Goal: Task Accomplishment & Management: Complete application form

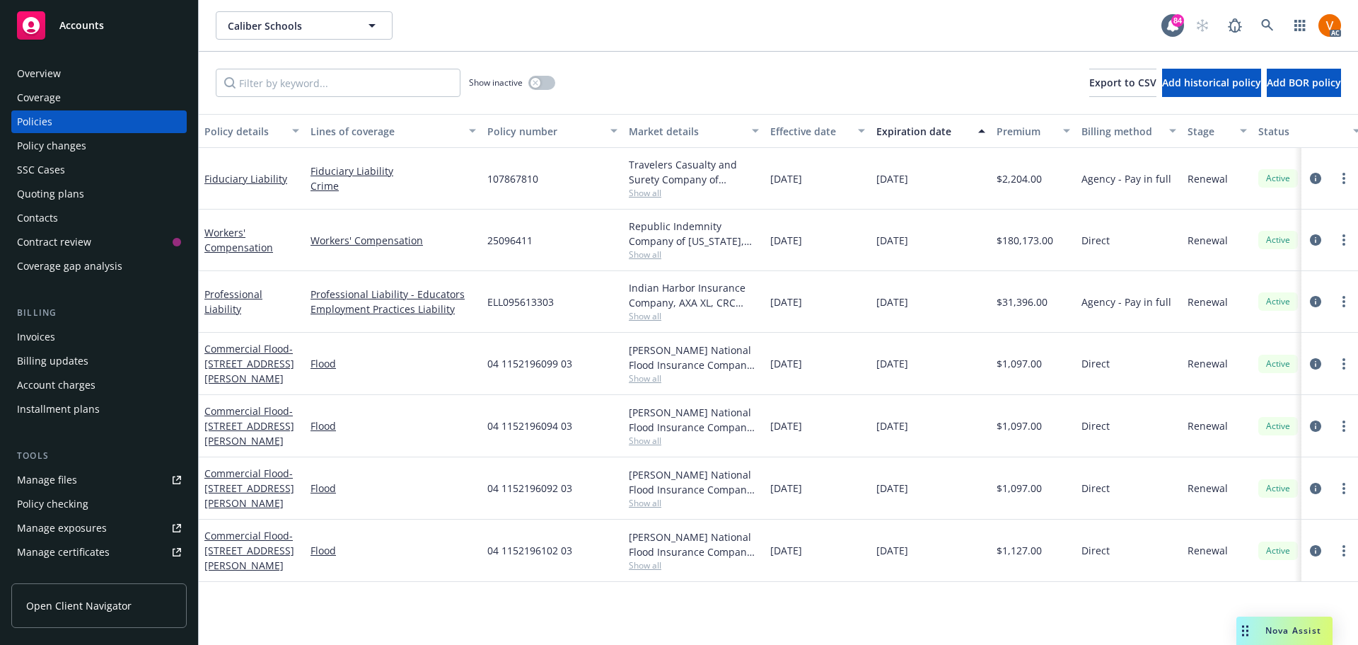
click at [1277, 632] on span "Nova Assist" at bounding box center [1294, 630] width 56 height 12
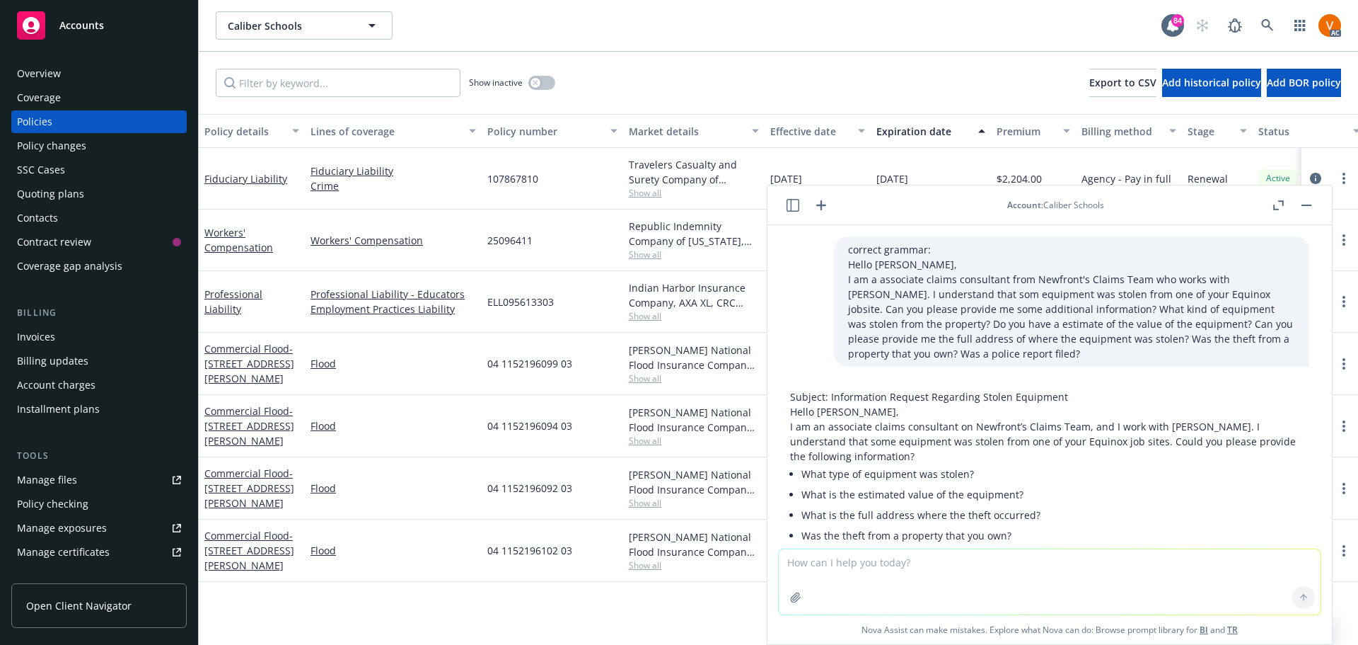
click at [1160, 588] on textarea at bounding box center [1050, 581] width 542 height 65
type textarea "correct grammar:"
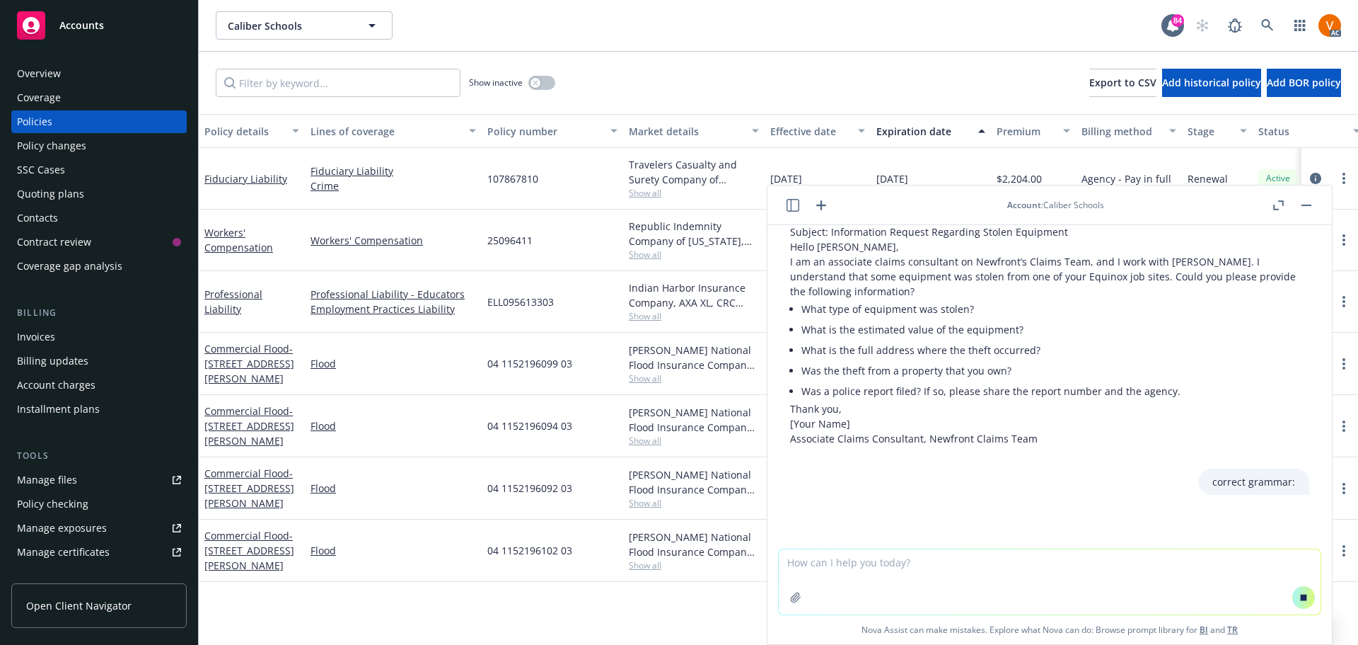
scroll to position [157, 0]
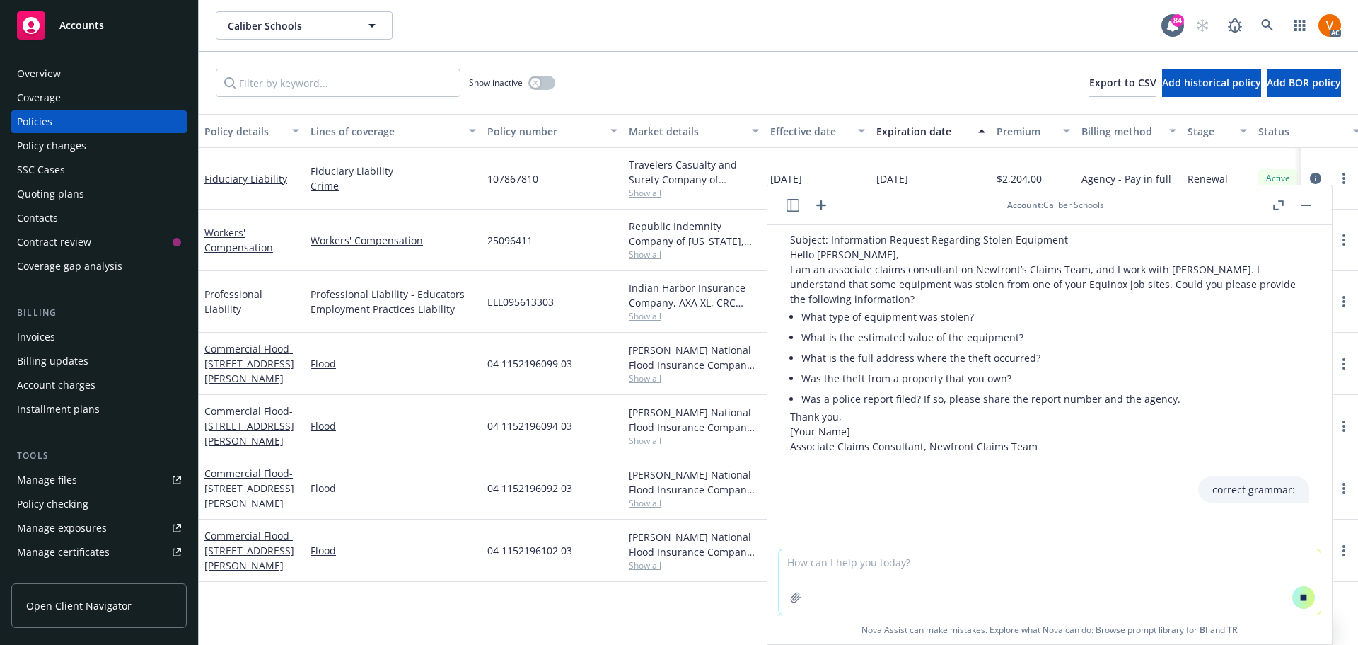
paste textarea "Hi [PERSON_NAME], Can you please assist us in getting the insured to respond to…"
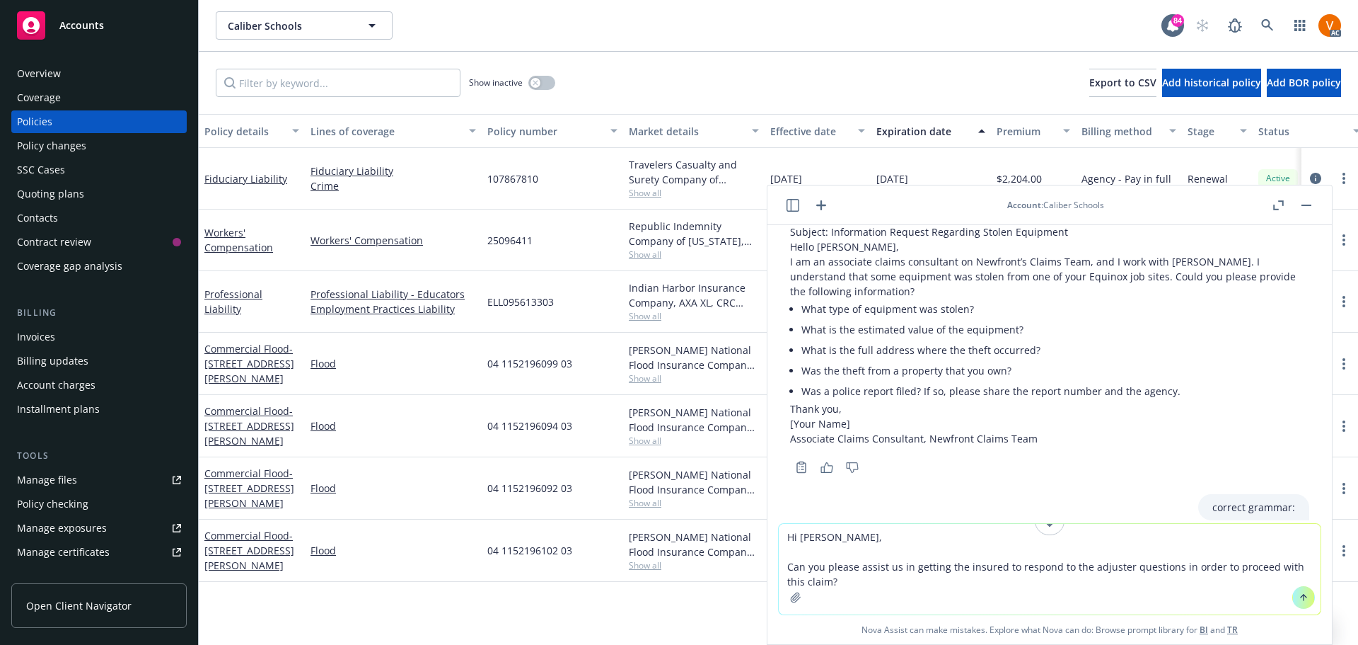
scroll to position [306, 0]
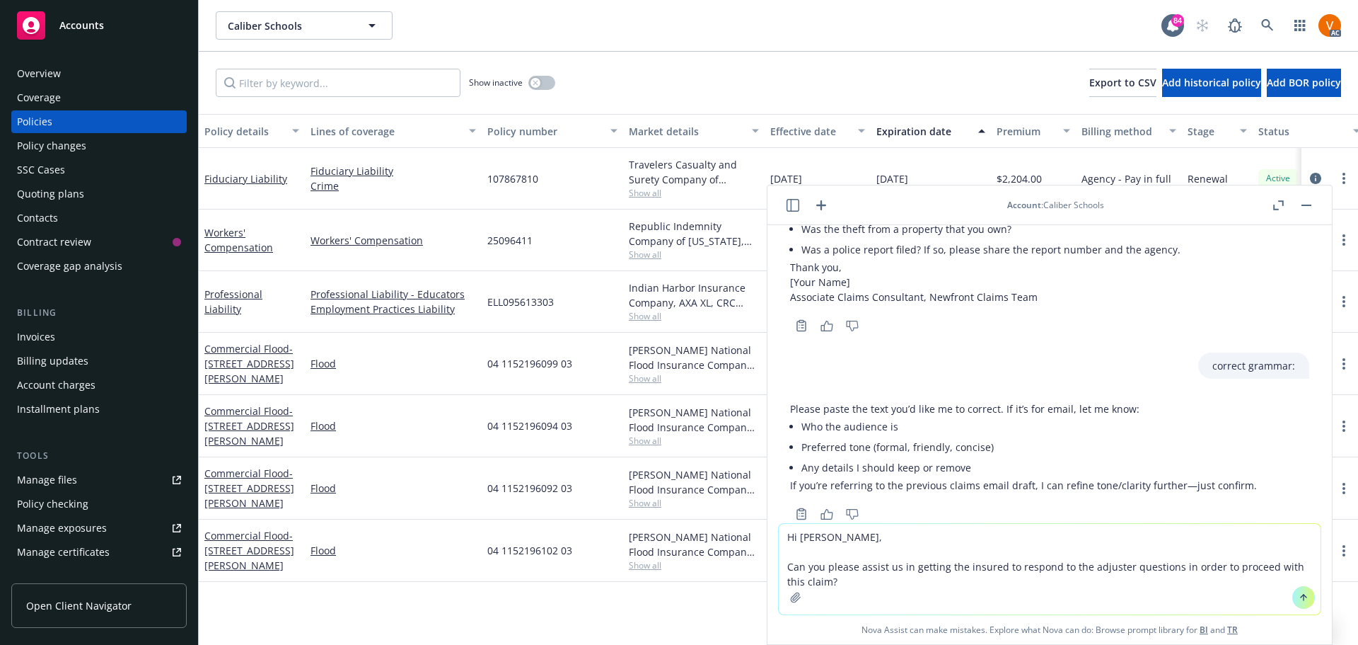
type textarea "Hi [PERSON_NAME], Can you please assist us in getting the insured to respond to…"
click at [1299, 595] on icon at bounding box center [1304, 597] width 10 height 10
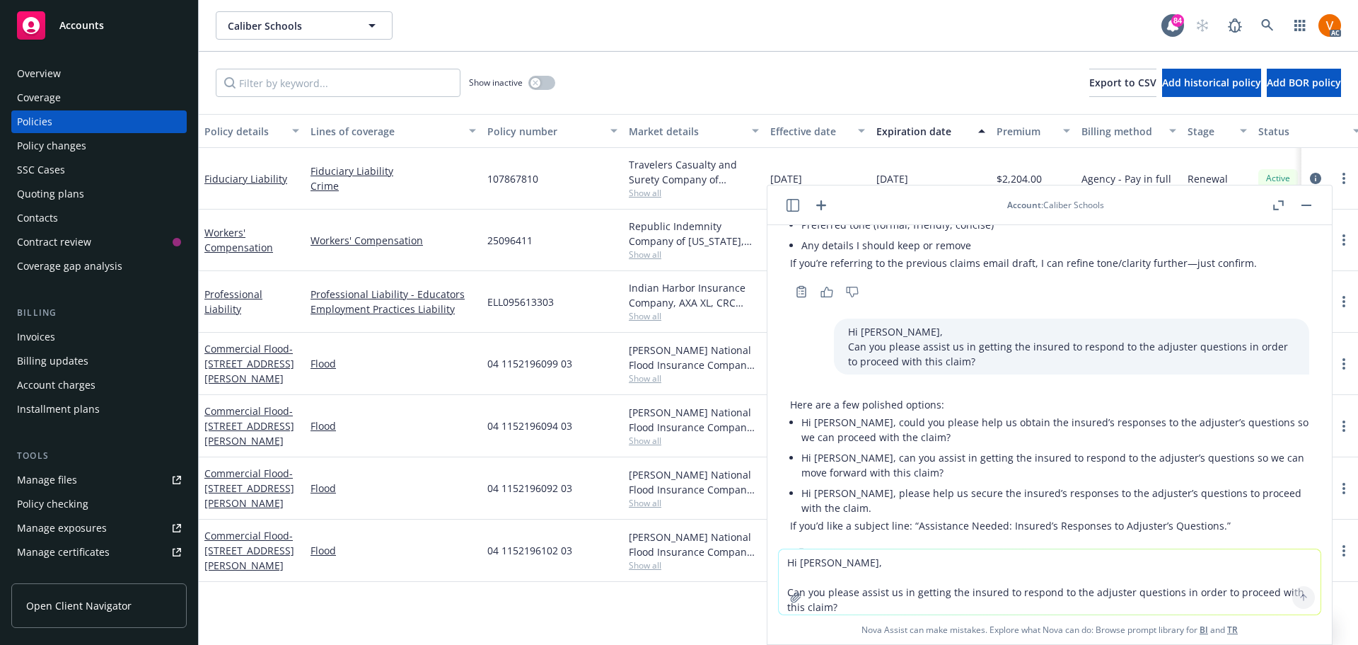
scroll to position [531, 0]
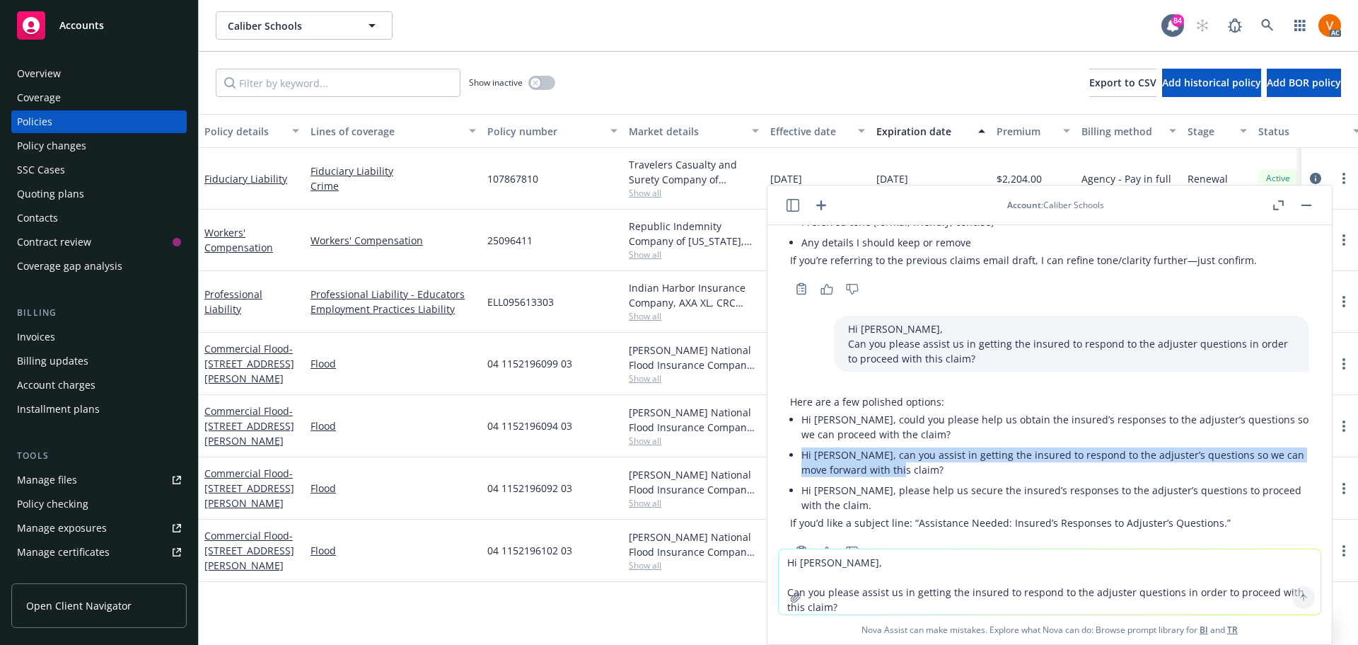
drag, startPoint x: 925, startPoint y: 432, endPoint x: 788, endPoint y: 412, distance: 138.7
click at [802, 444] on li "Hi [PERSON_NAME], can you assist in getting the insured to respond to the adjus…" at bounding box center [1056, 461] width 508 height 35
copy li "Hi [PERSON_NAME], can you assist in getting the insured to respond to the adjus…"
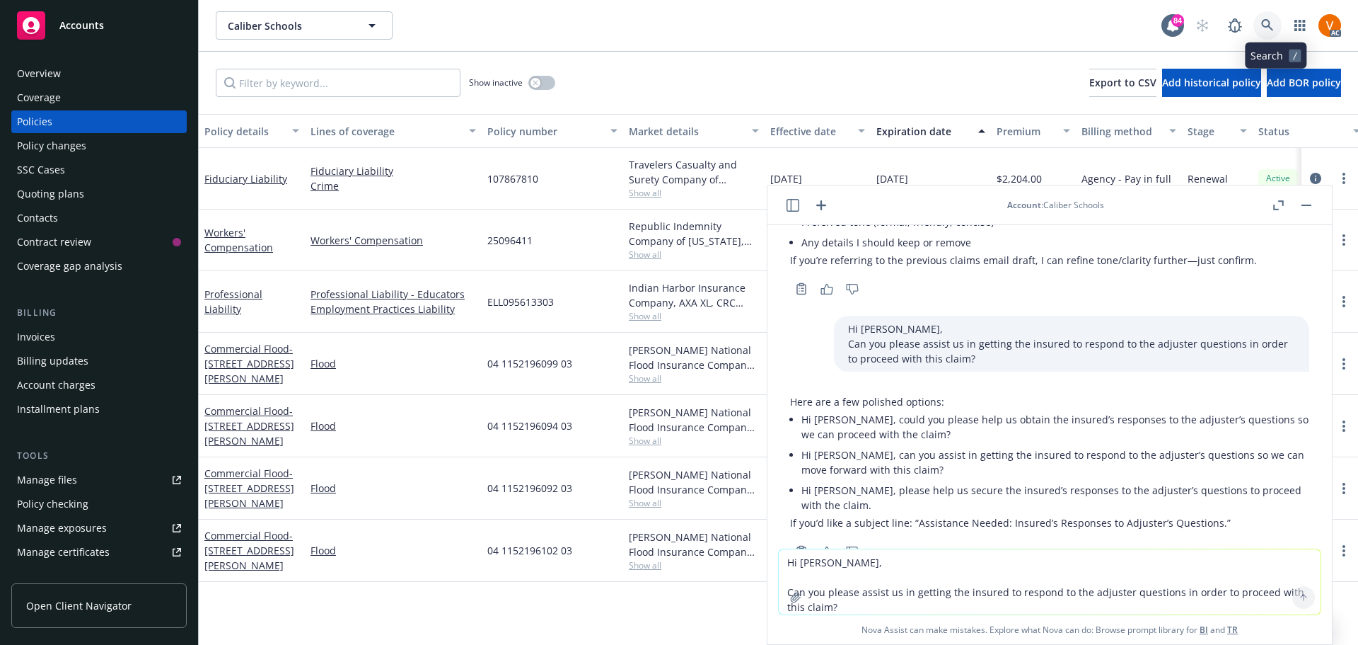
click at [1274, 25] on icon at bounding box center [1267, 25] width 13 height 13
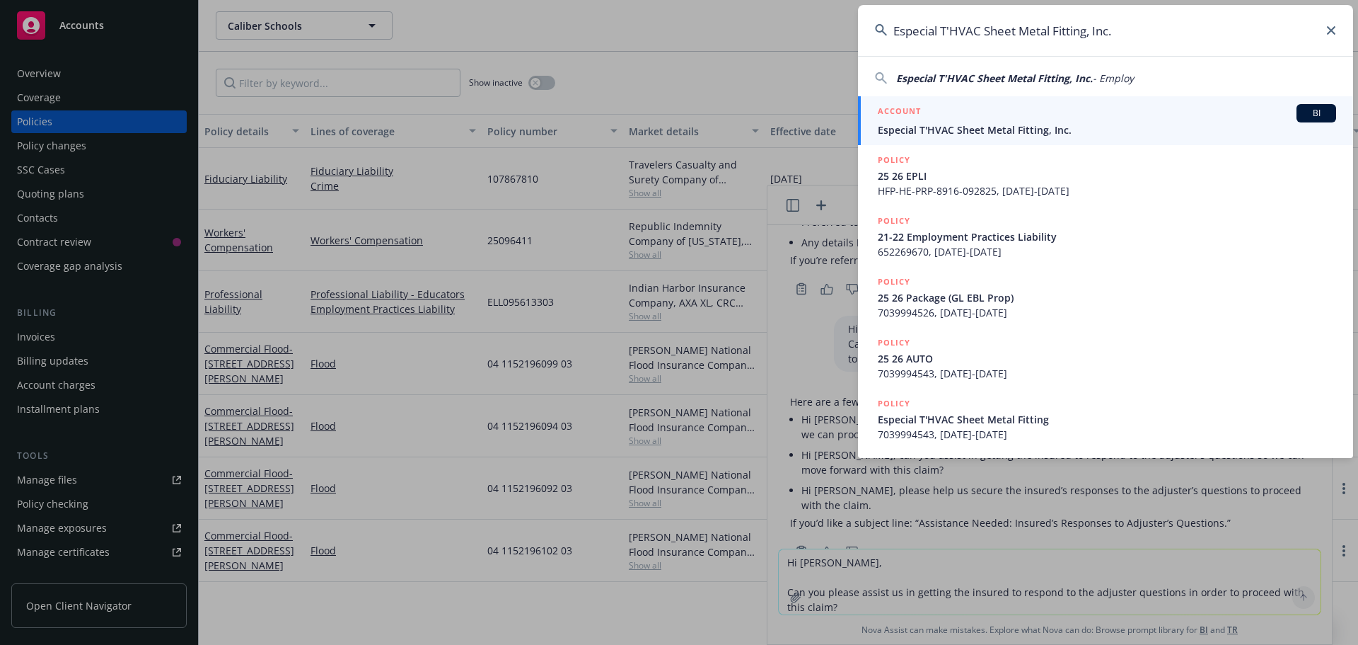
type input "Especial T'HVAC Sheet Metal Fitting, Inc."
click at [900, 126] on span "Especial T'HVAC Sheet Metal Fitting, Inc." at bounding box center [1107, 129] width 458 height 15
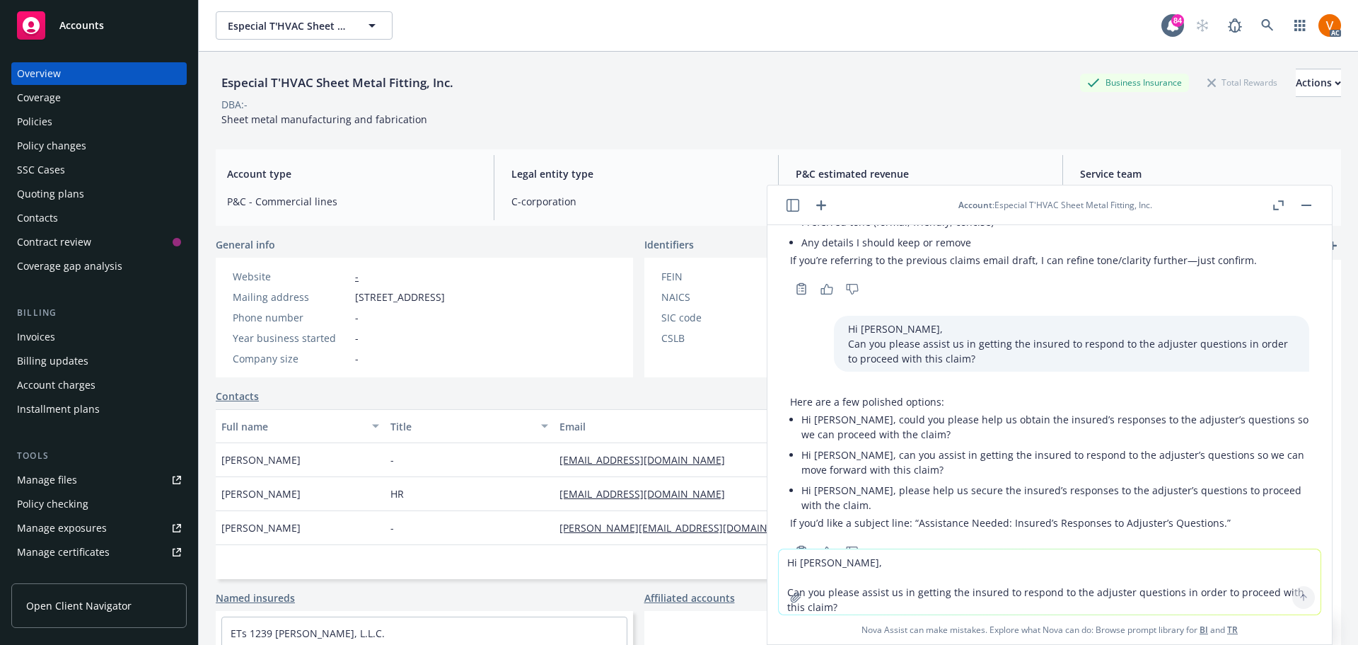
click at [1307, 197] on button at bounding box center [1306, 205] width 17 height 17
click at [1313, 200] on button "button" at bounding box center [1306, 205] width 17 height 17
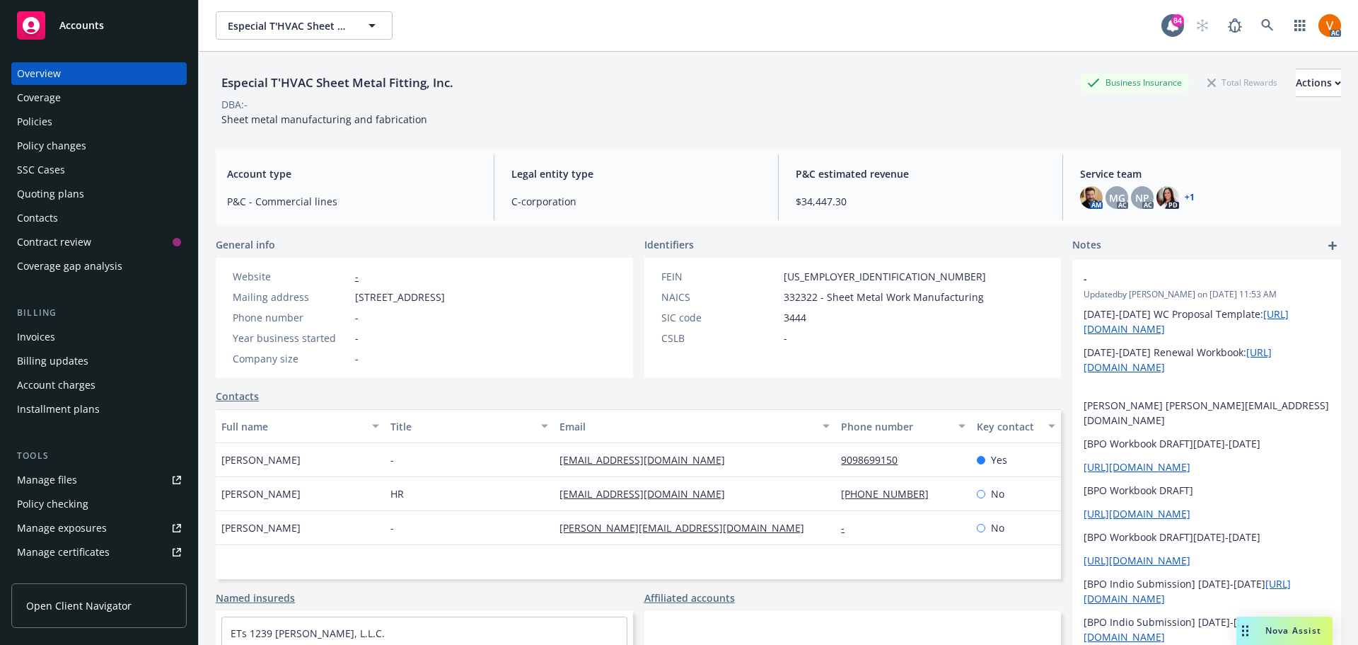
click at [92, 112] on div "Policies" at bounding box center [99, 121] width 164 height 23
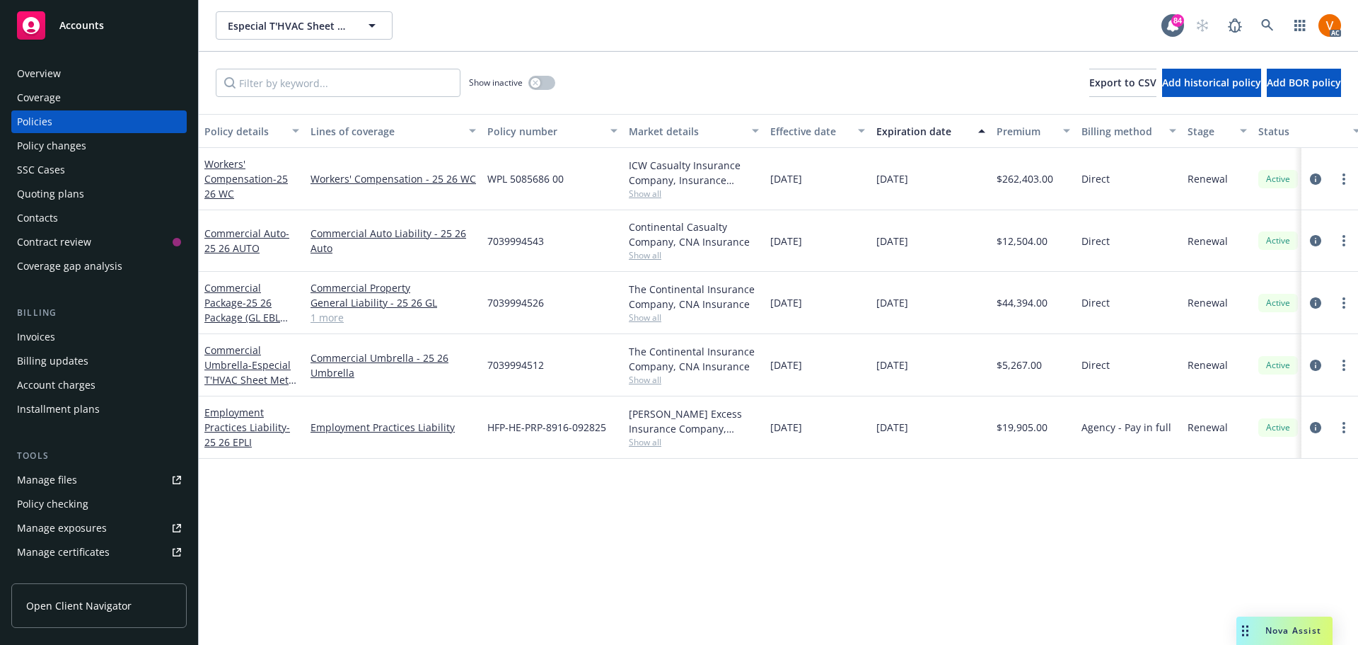
click at [49, 69] on div "Overview" at bounding box center [39, 73] width 44 height 23
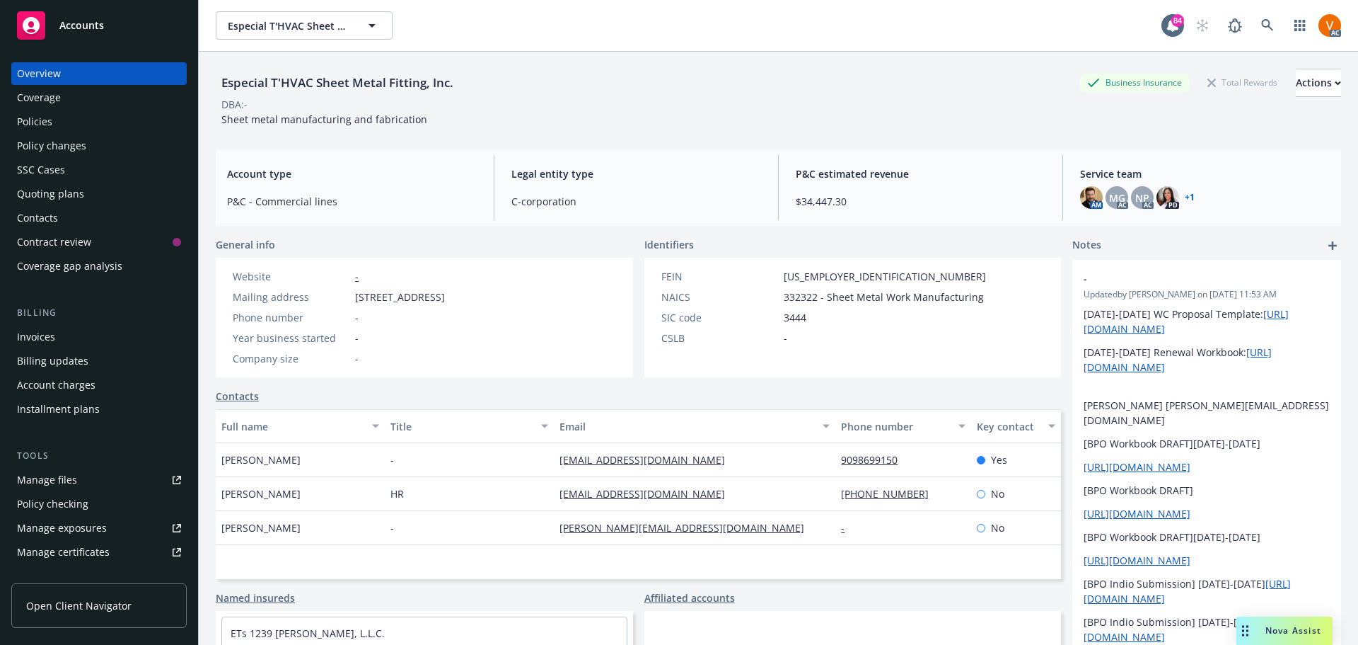
click at [1185, 193] on link "+ 1" at bounding box center [1190, 197] width 10 height 8
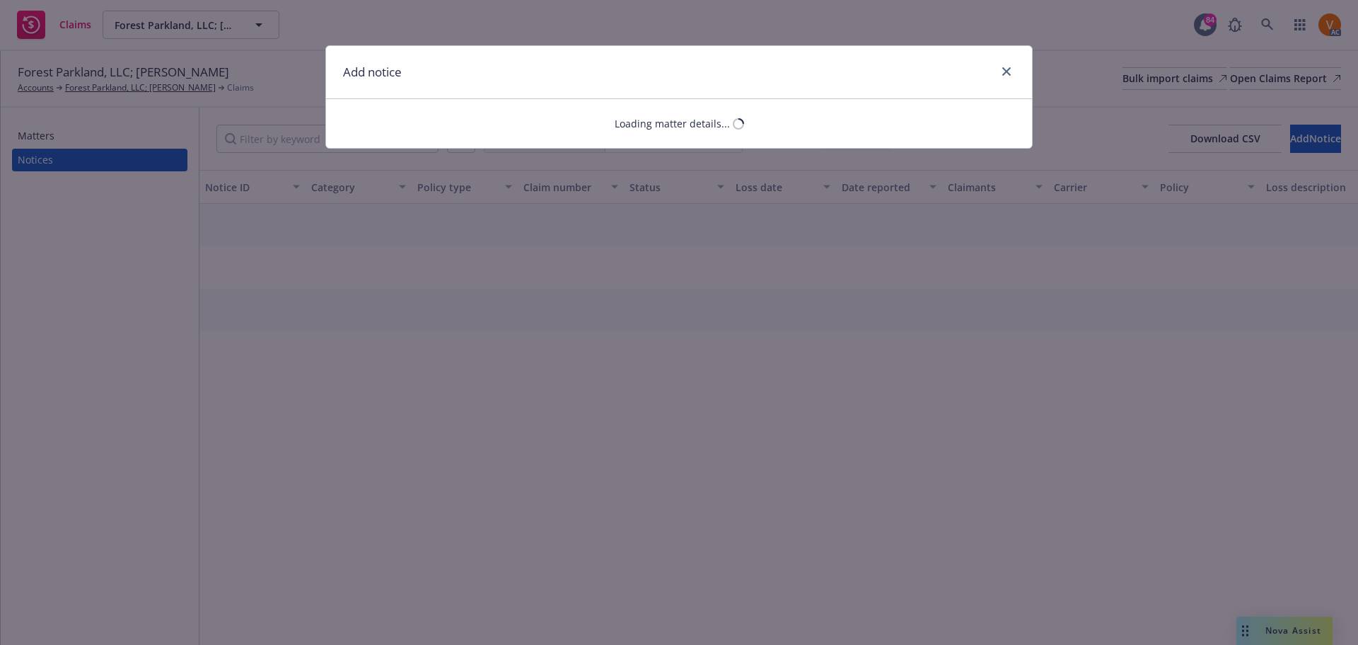
select select "MISCELLANEOUS"
select select "open"
select select "CLAIM"
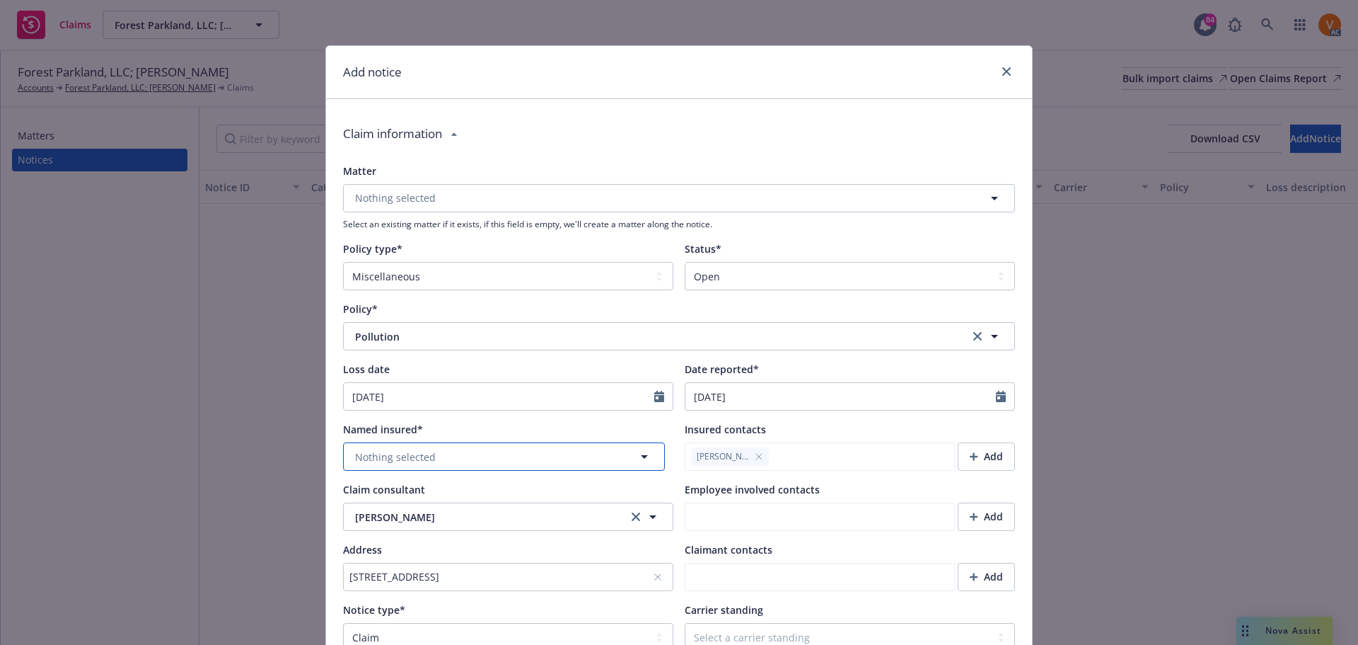
click at [430, 442] on button "Nothing selected" at bounding box center [504, 456] width 322 height 28
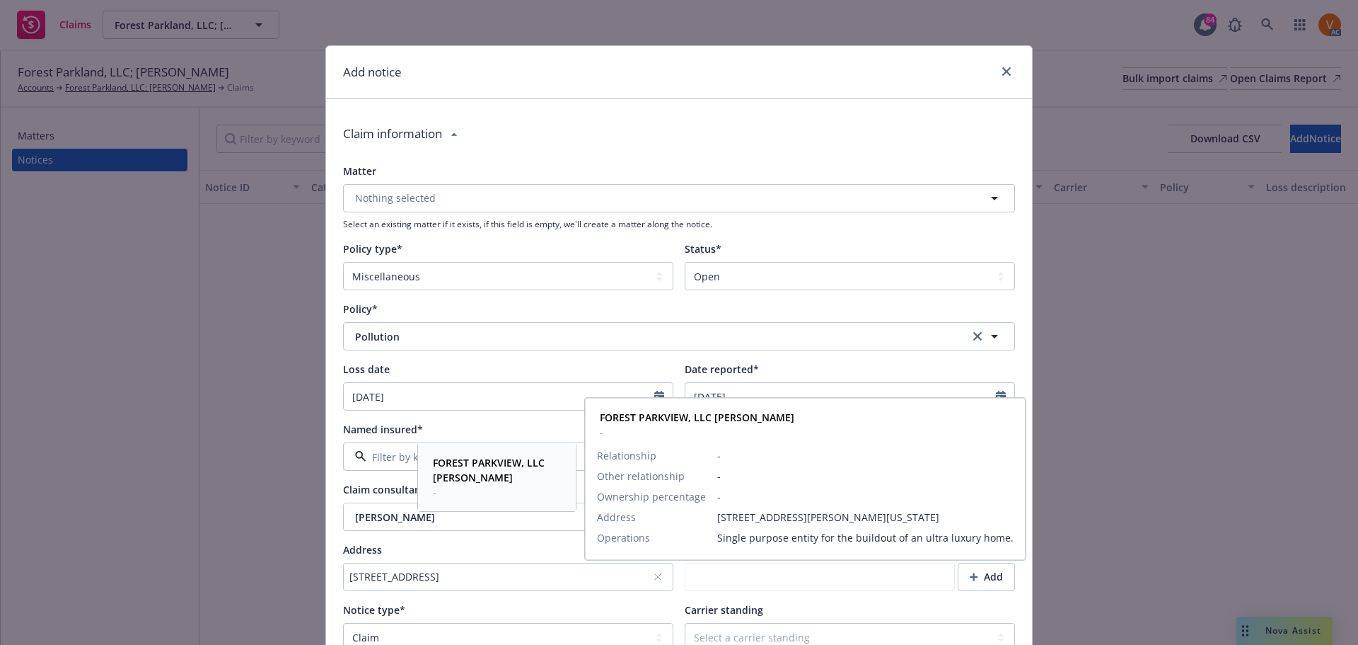
click at [449, 466] on strong "FOREST PARKVIEW, LLC CHRISTOPHER GELBER" at bounding box center [489, 470] width 112 height 28
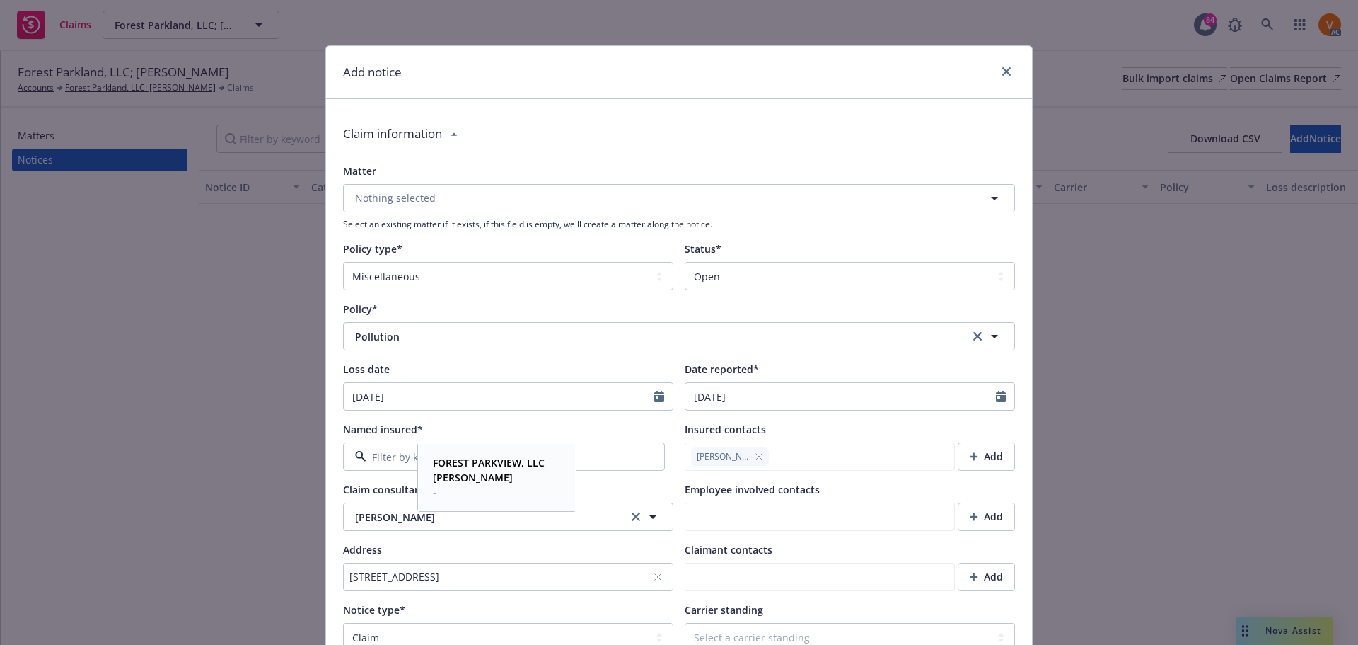
type textarea "x"
click at [746, 262] on select "Select a status Closed Open" at bounding box center [850, 276] width 330 height 28
select select "closed"
click at [685, 262] on select "Select a status Closed Open" at bounding box center [850, 276] width 330 height 28
type textarea "x"
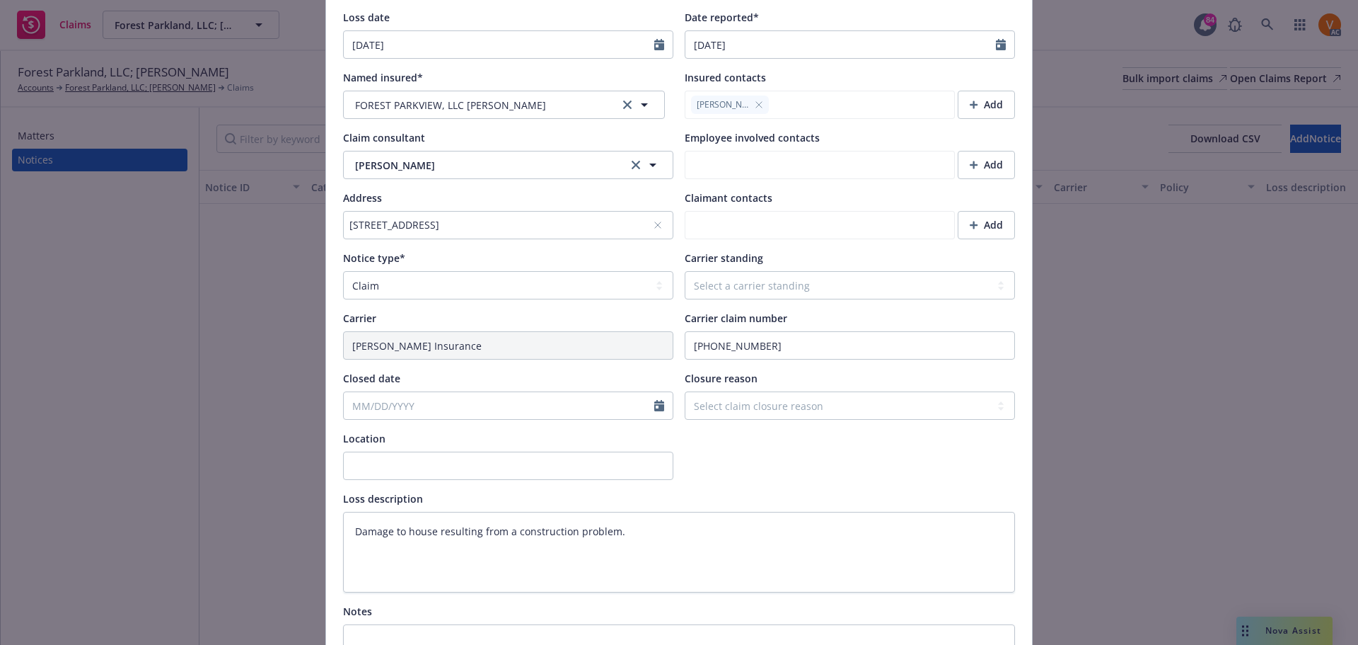
scroll to position [354, 0]
click at [743, 269] on select "Select a carrier standing Closed Not submitted Open Reopened Subrogated Withdra…" at bounding box center [850, 283] width 330 height 28
select select "CLOSED"
click at [685, 269] on select "Select a carrier standing Closed Not submitted Open Reopened Subrogated Withdra…" at bounding box center [850, 283] width 330 height 28
type textarea "x"
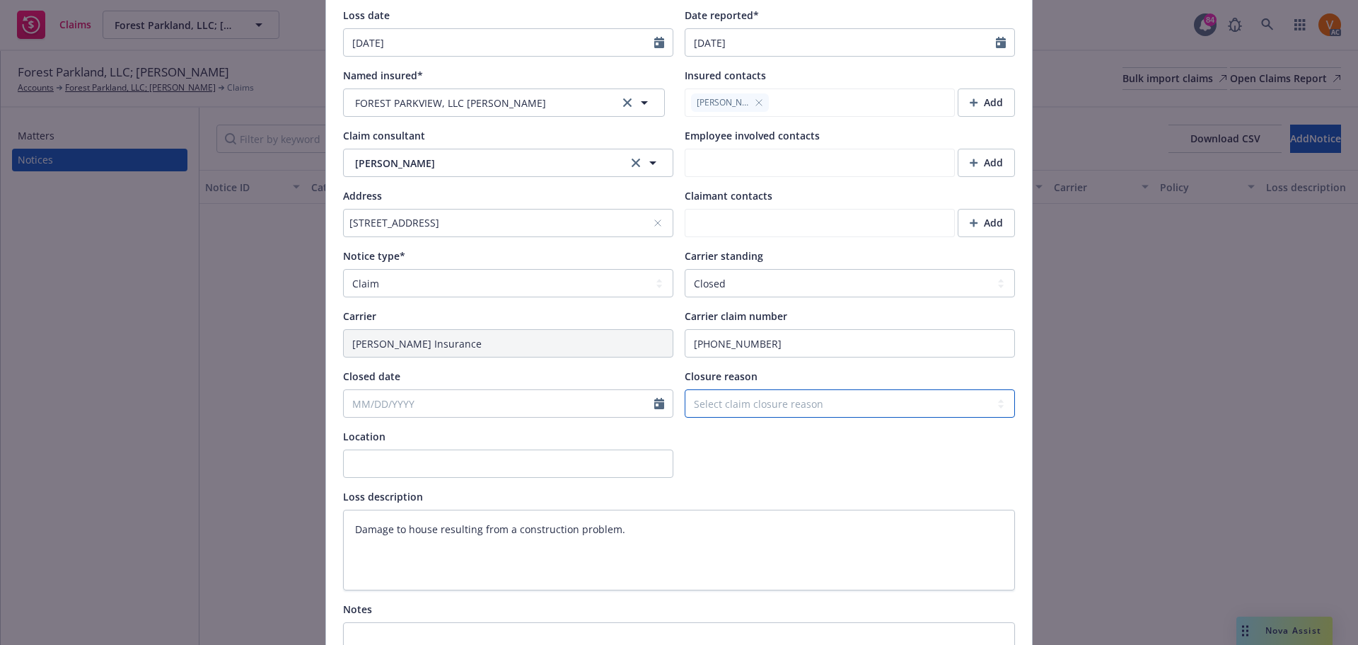
click at [727, 389] on select "Select claim closure reason Administrative closure Closed Closed no liability f…" at bounding box center [850, 403] width 330 height 28
select select "no-claim-pursued-by-insured"
click at [685, 389] on select "Select claim closure reason Administrative closure Closed Closed no liability f…" at bounding box center [850, 403] width 330 height 28
type textarea "x"
click at [601, 390] on input "Closed date" at bounding box center [499, 403] width 311 height 27
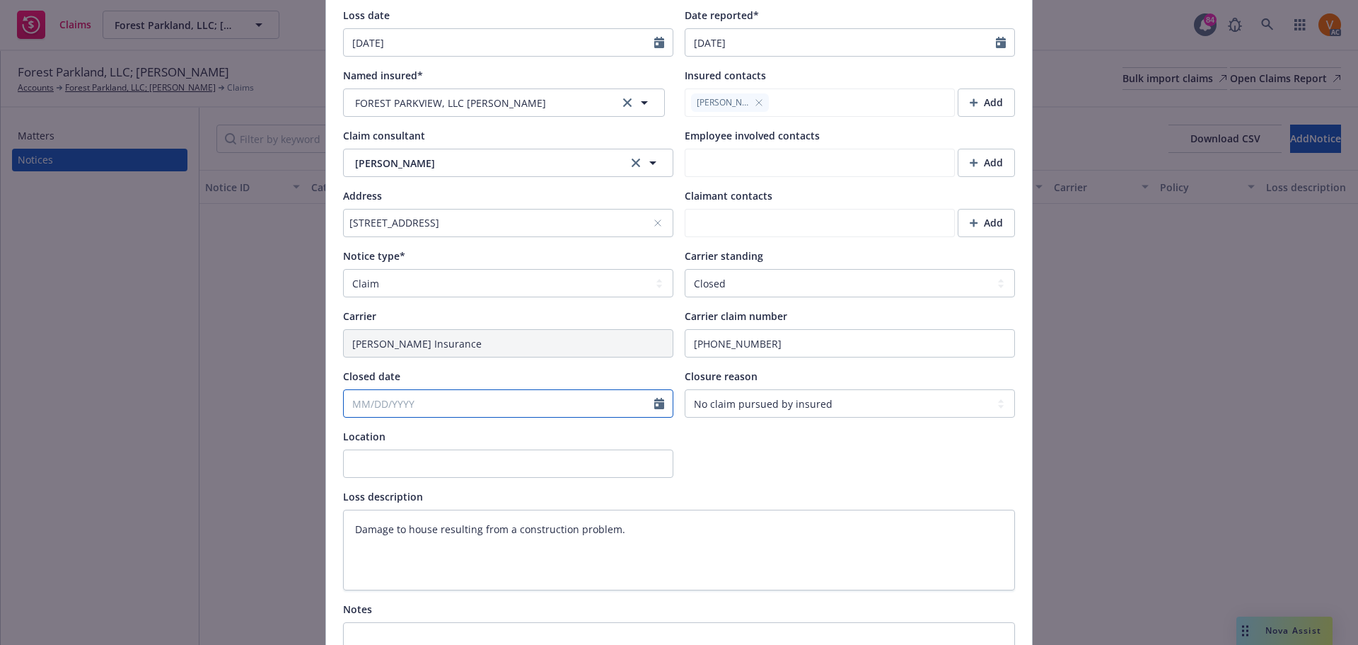
select select "10"
click at [400, 461] on span "7" at bounding box center [405, 463] width 19 height 18
type textarea "x"
type input "10/07/2025"
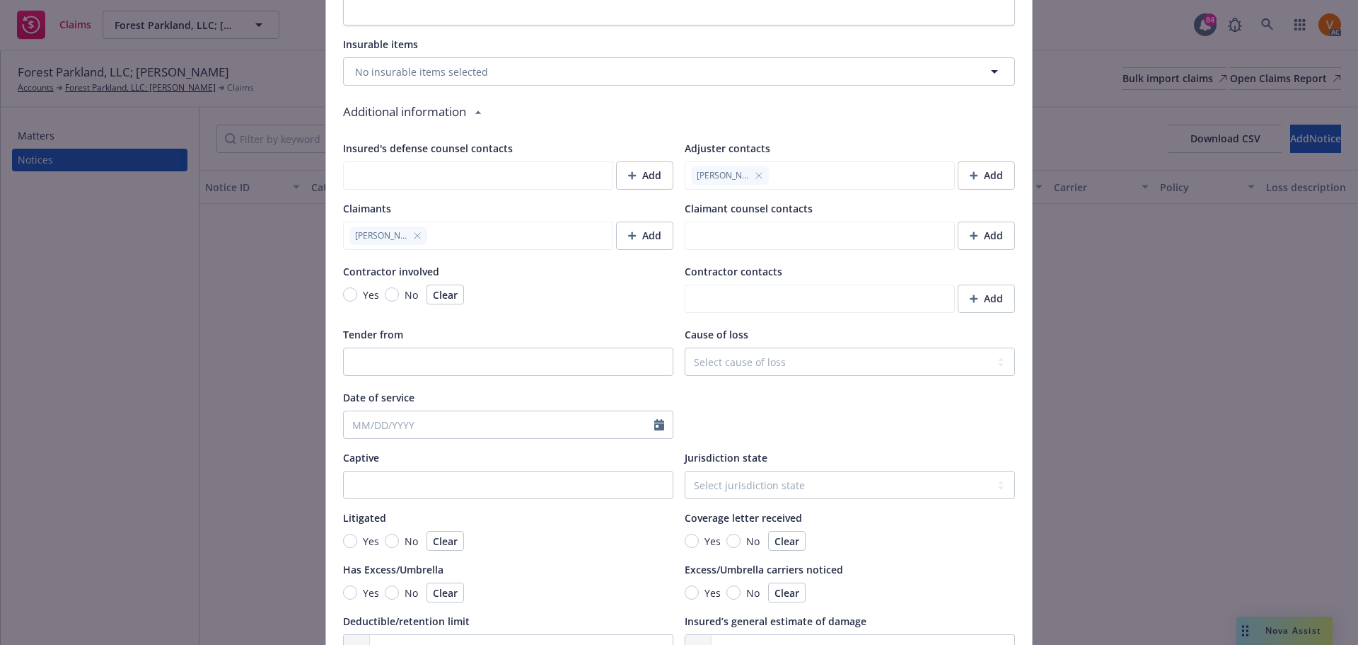
scroll to position [1088, 0]
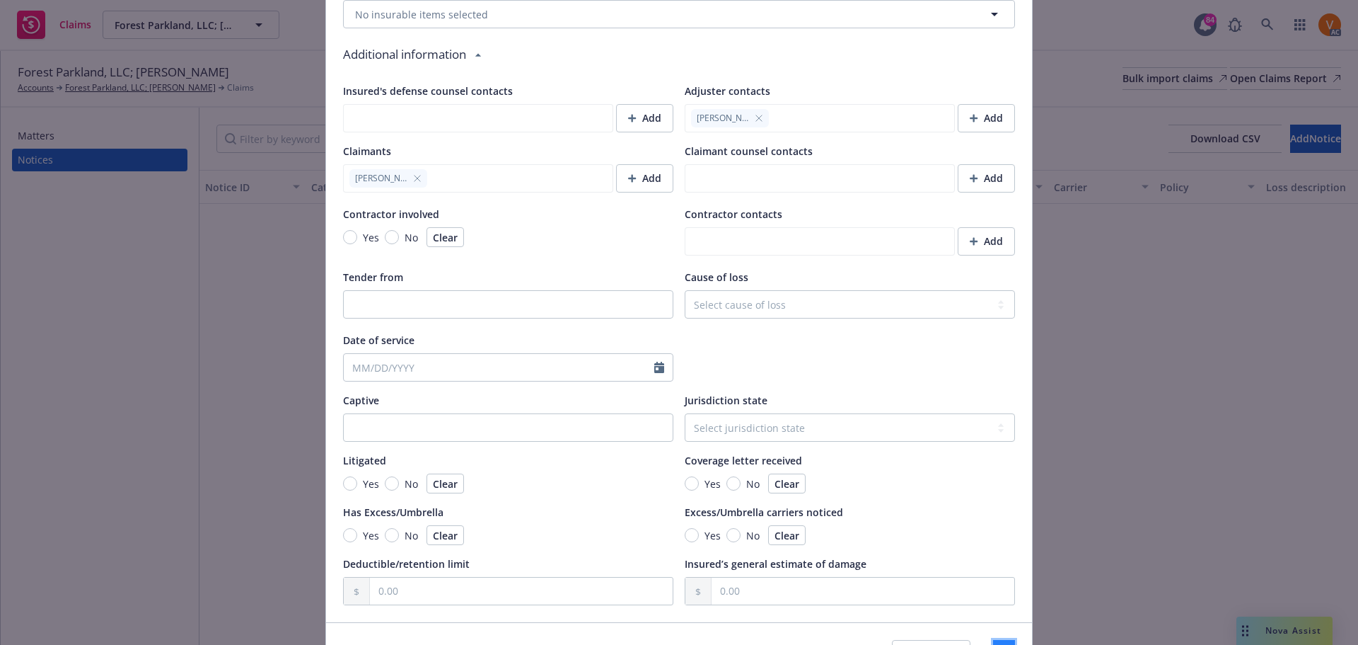
click at [993, 644] on span "Save" at bounding box center [1004, 653] width 22 height 13
type textarea "x"
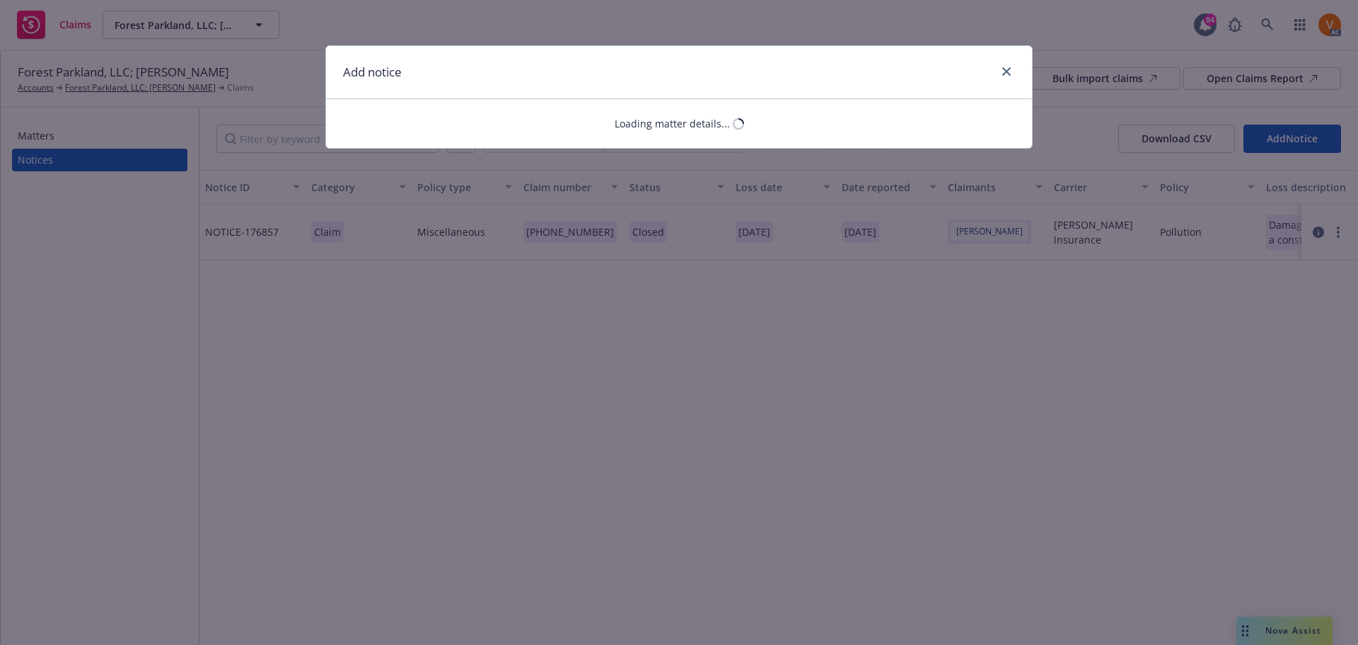
select select "GENERAL_LIABILITY"
select select "open"
select select "CLAIM"
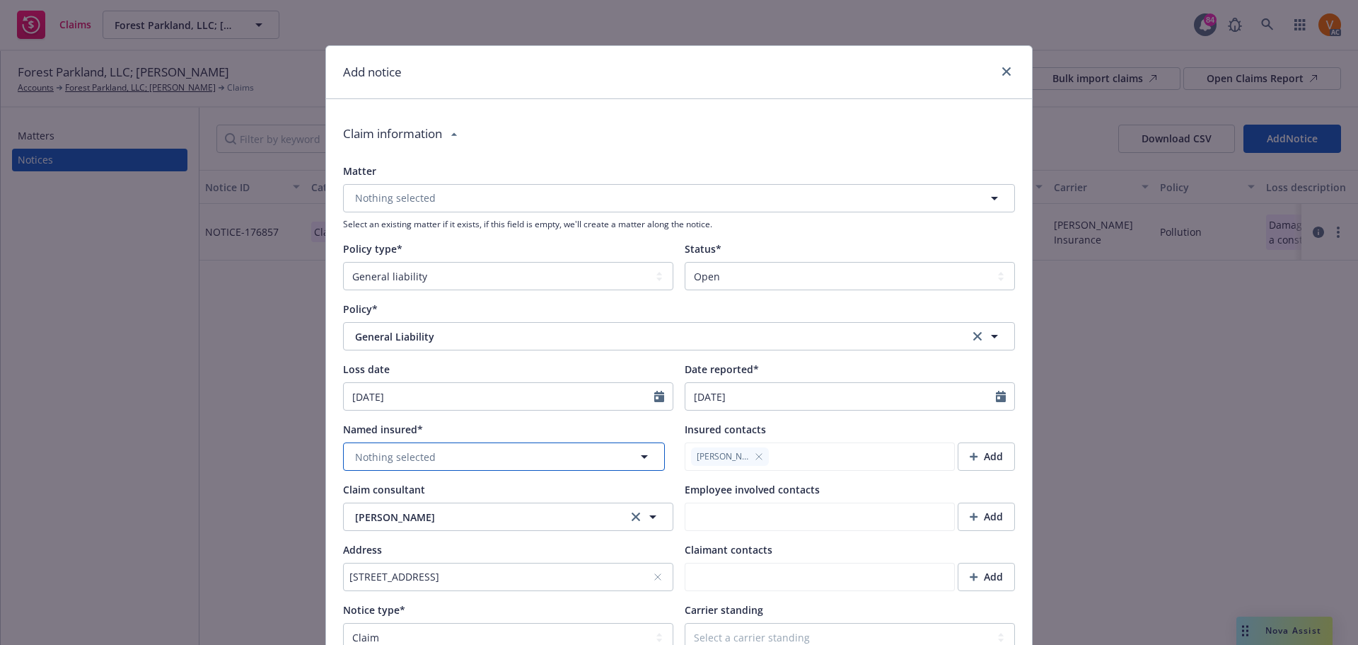
click at [455, 442] on button "Nothing selected" at bounding box center [504, 456] width 322 height 28
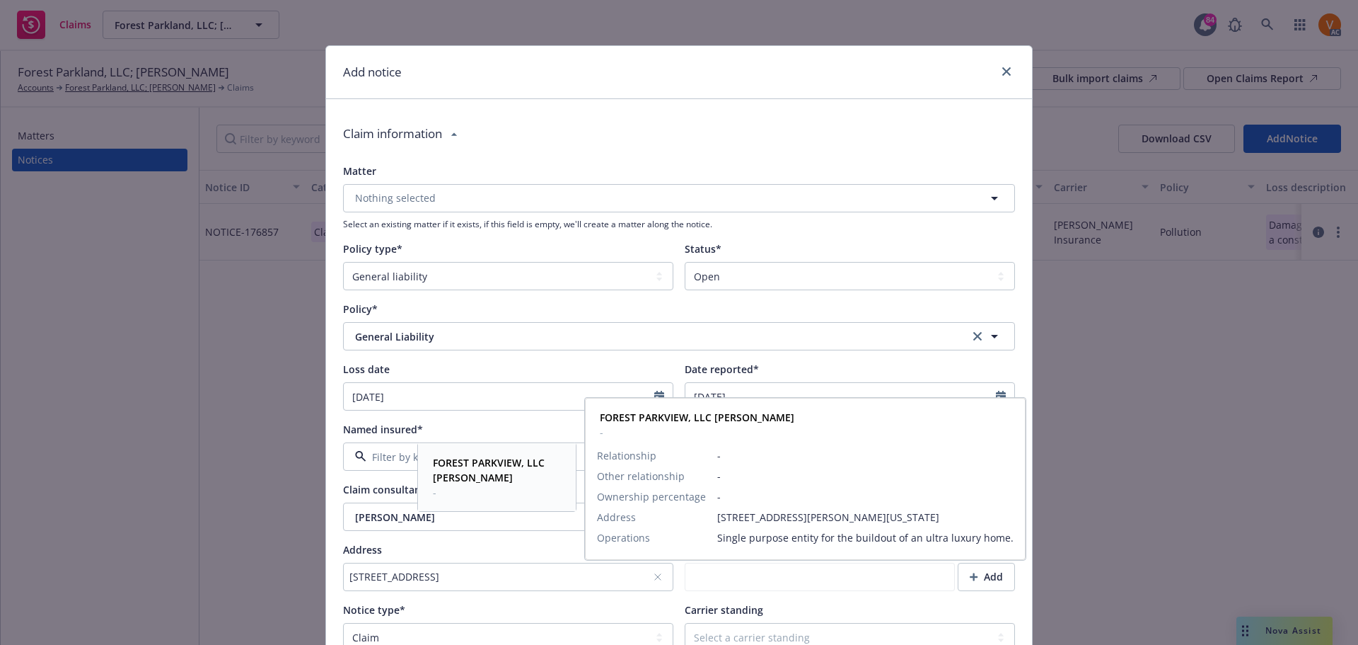
click at [475, 464] on strong "FOREST PARKVIEW, LLC CHRISTOPHER GELBER" at bounding box center [489, 470] width 112 height 28
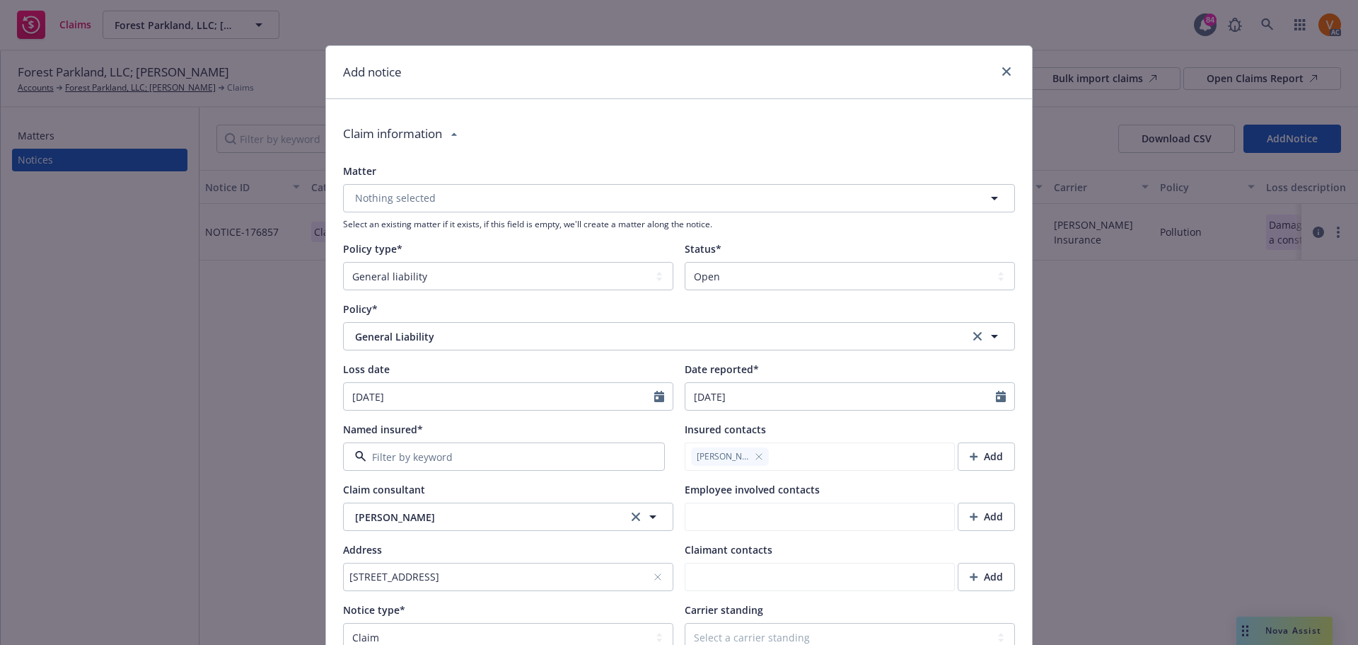
type textarea "x"
click at [802, 623] on select "Select a carrier standing Closed Not submitted Open Reopened Subrogated Withdra…" at bounding box center [850, 637] width 330 height 28
select select "OPEN"
click at [685, 623] on select "Select a carrier standing Closed Not submitted Open Reopened Subrogated Withdra…" at bounding box center [850, 637] width 330 height 28
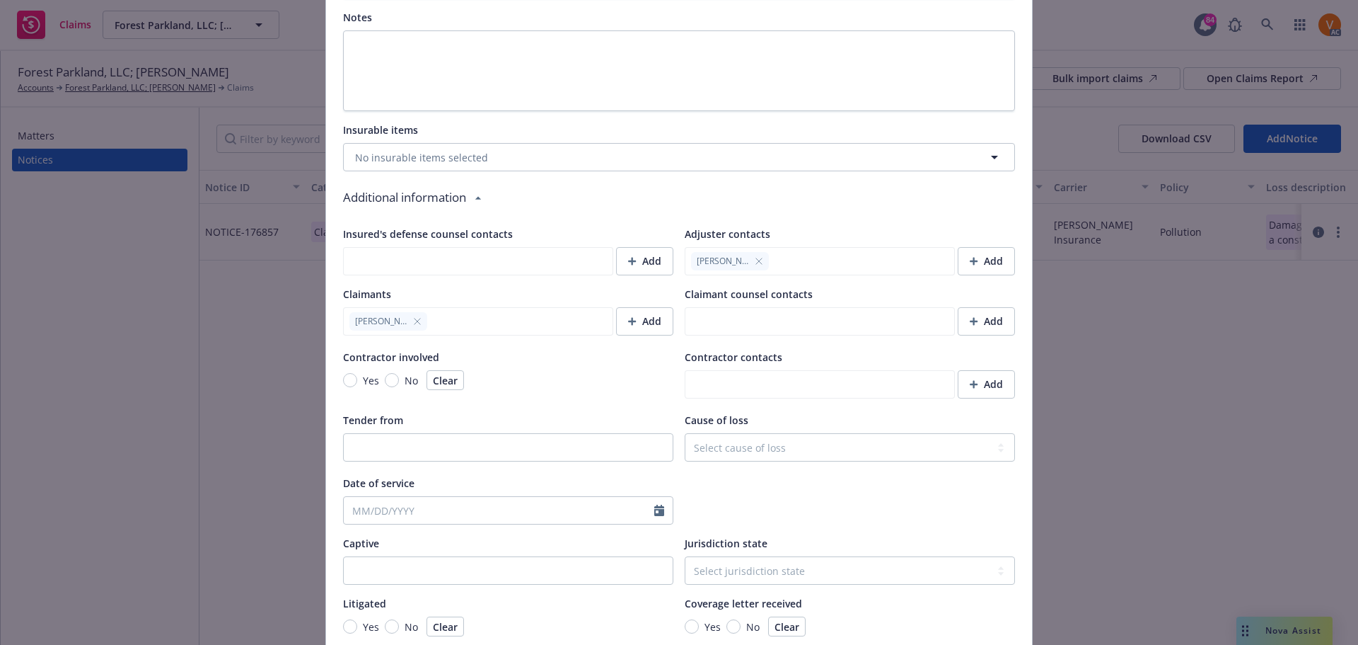
scroll to position [1088, 0]
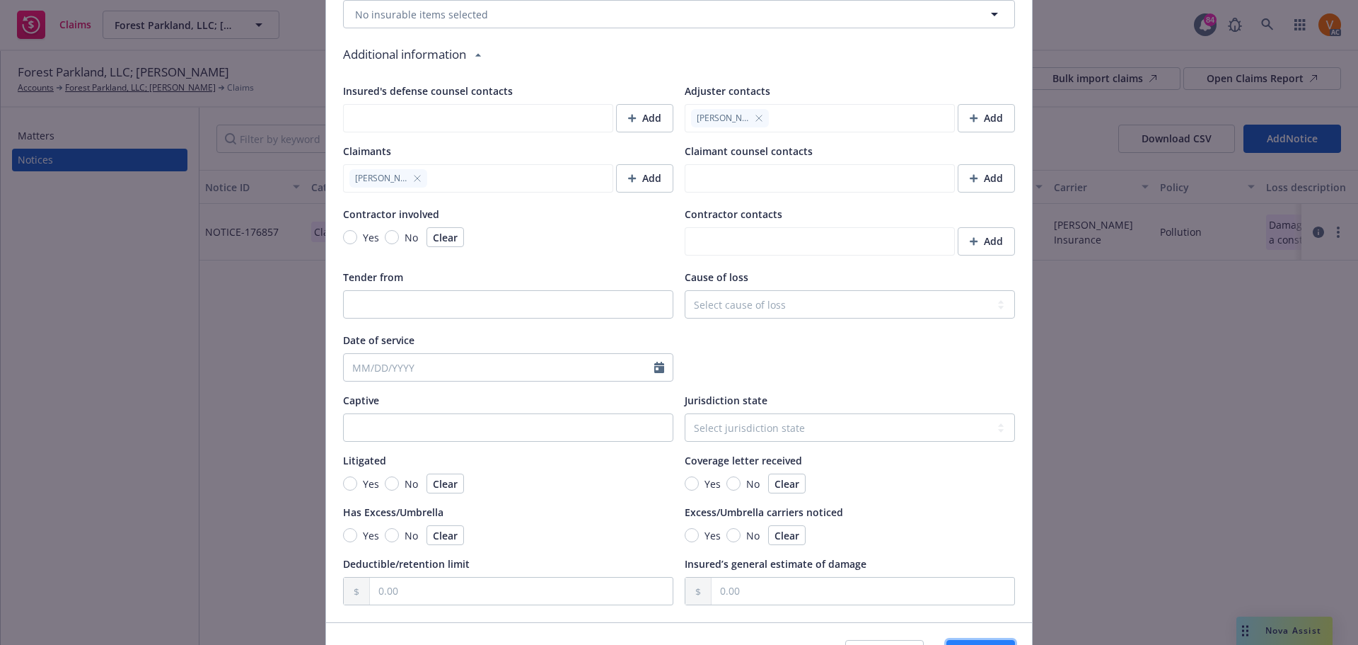
click at [957, 640] on button "Save" at bounding box center [981, 654] width 69 height 28
type textarea "x"
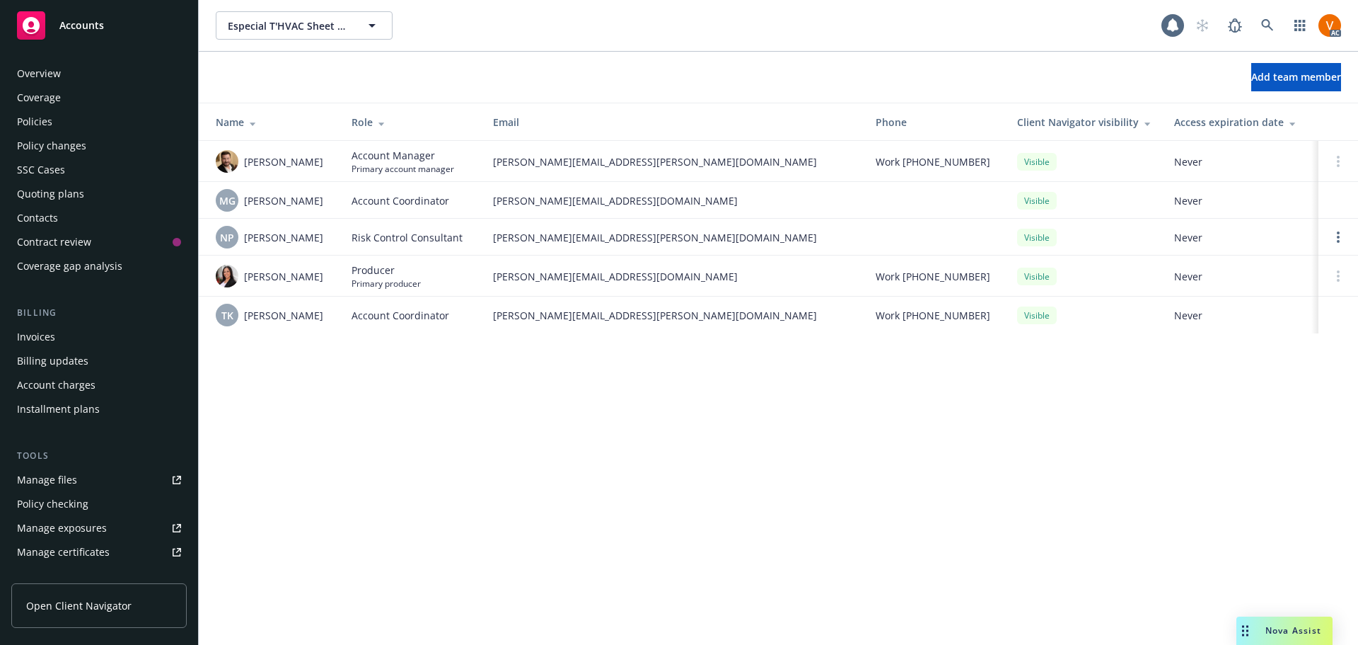
scroll to position [189, 0]
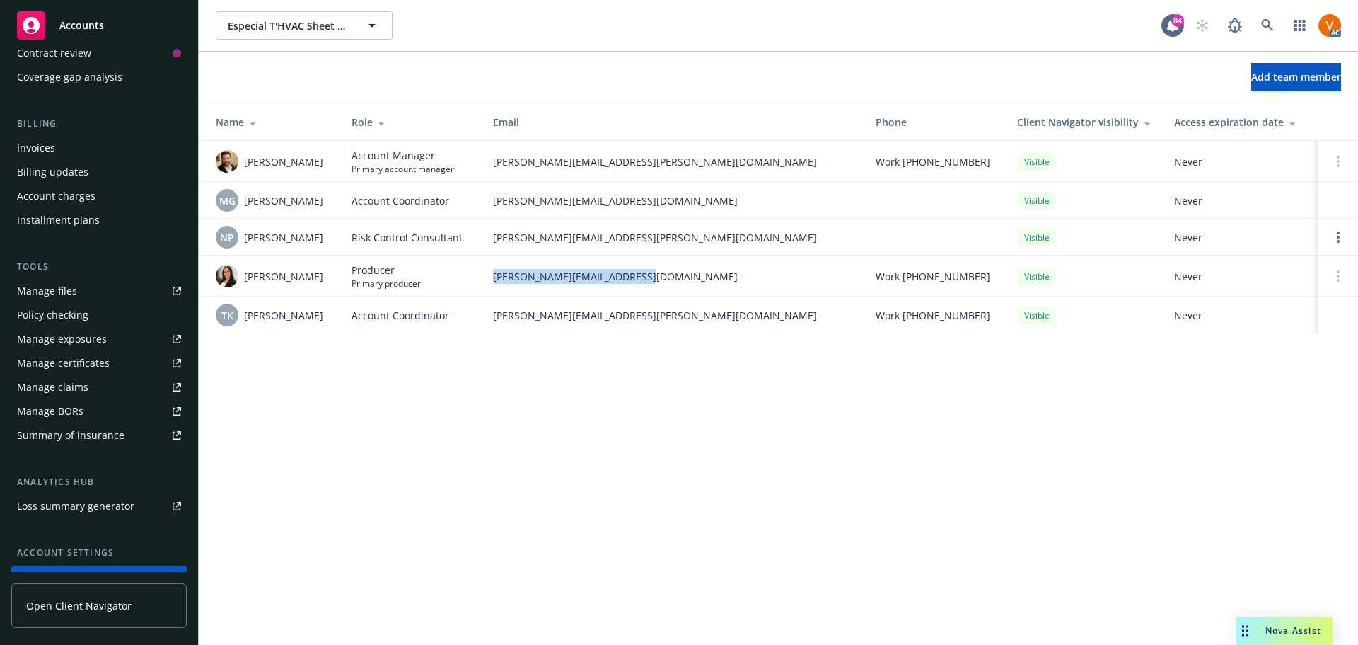
drag, startPoint x: 646, startPoint y: 273, endPoint x: 487, endPoint y: 268, distance: 158.6
click at [487, 268] on td "shantelle.cabir@newfront.com" at bounding box center [673, 275] width 383 height 41
copy span "shantelle.cabir@newfront.com"
drag, startPoint x: 640, startPoint y: 158, endPoint x: 491, endPoint y: 166, distance: 148.8
click at [491, 166] on td "jeff.gordon@newfront.com" at bounding box center [673, 161] width 383 height 41
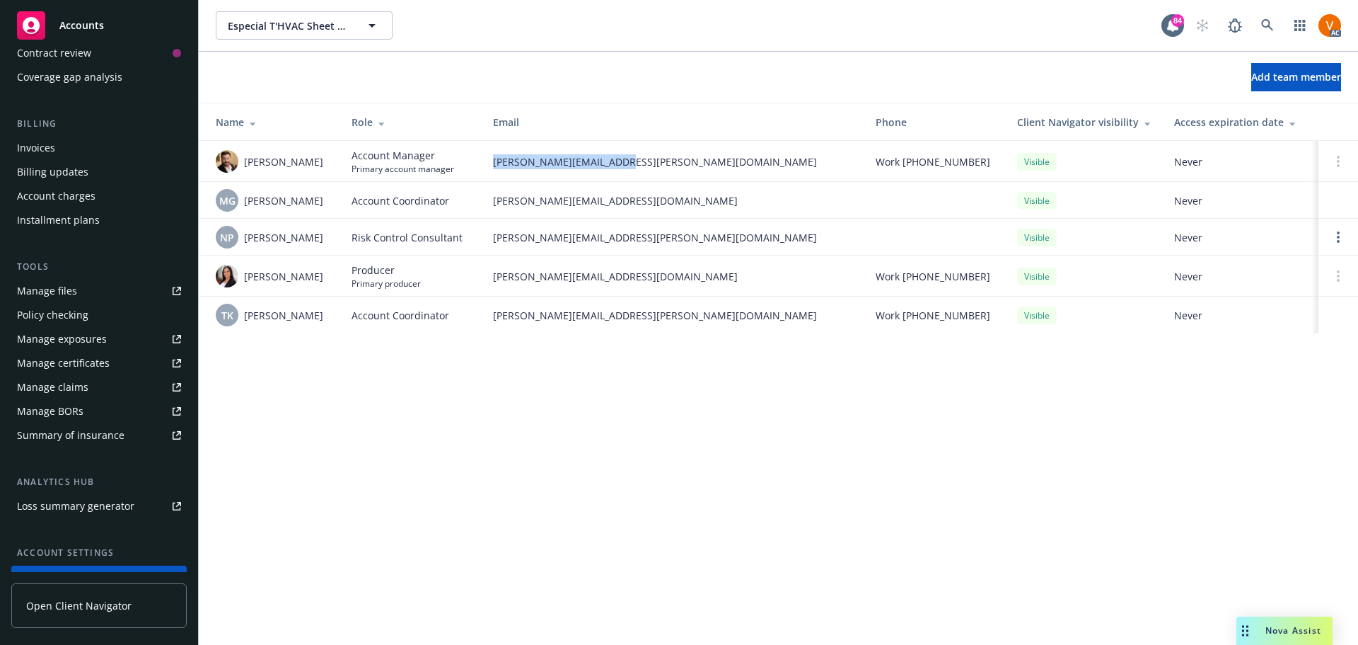
copy span "jeff.gordon@newfront.com"
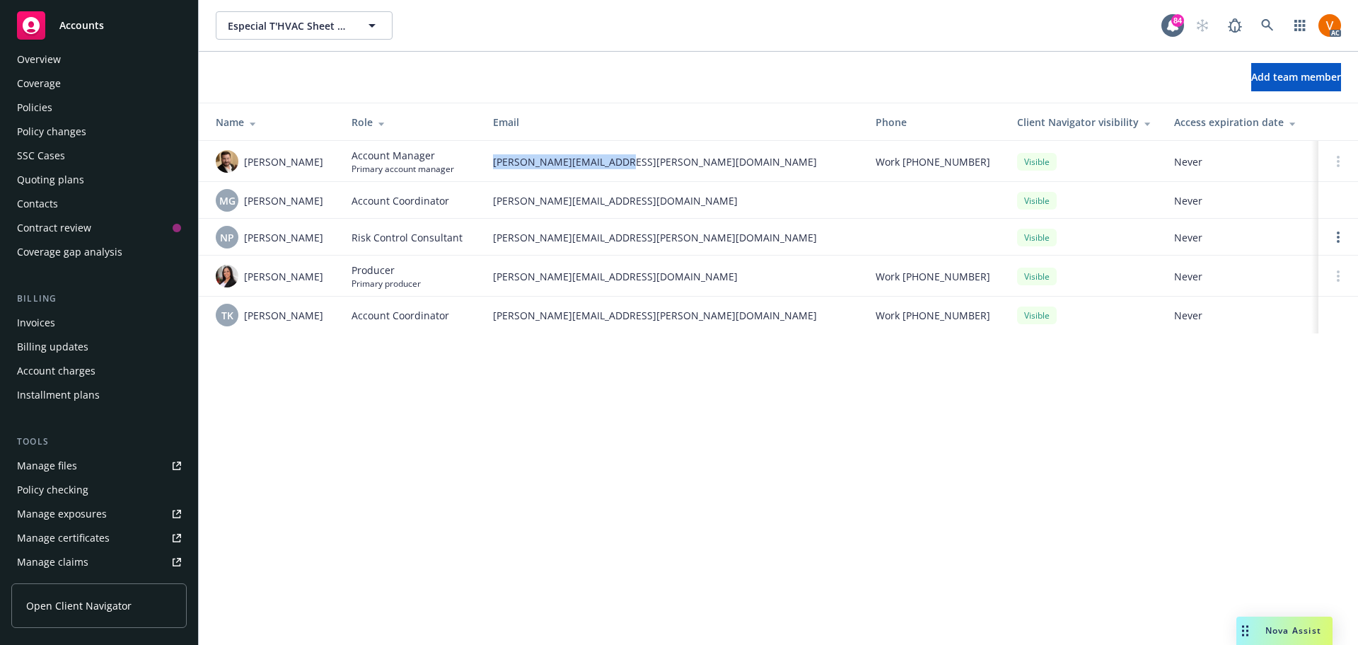
scroll to position [0, 0]
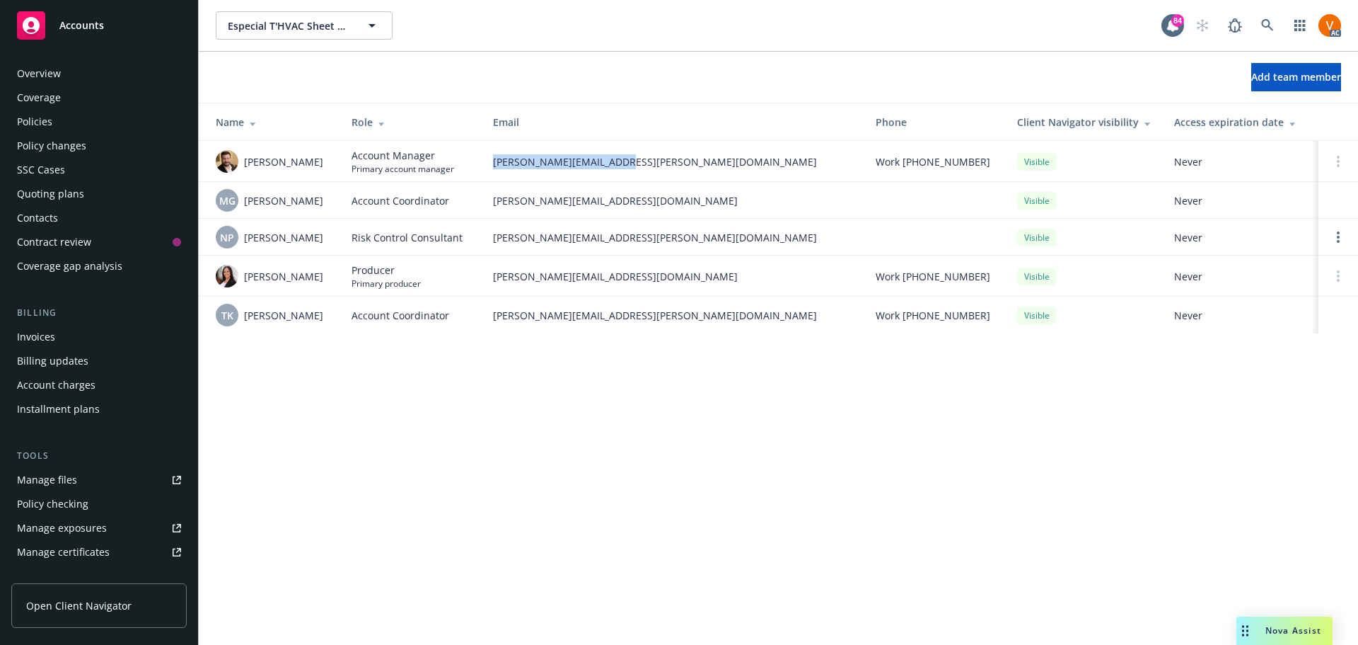
click at [68, 71] on div "Overview" at bounding box center [99, 73] width 164 height 23
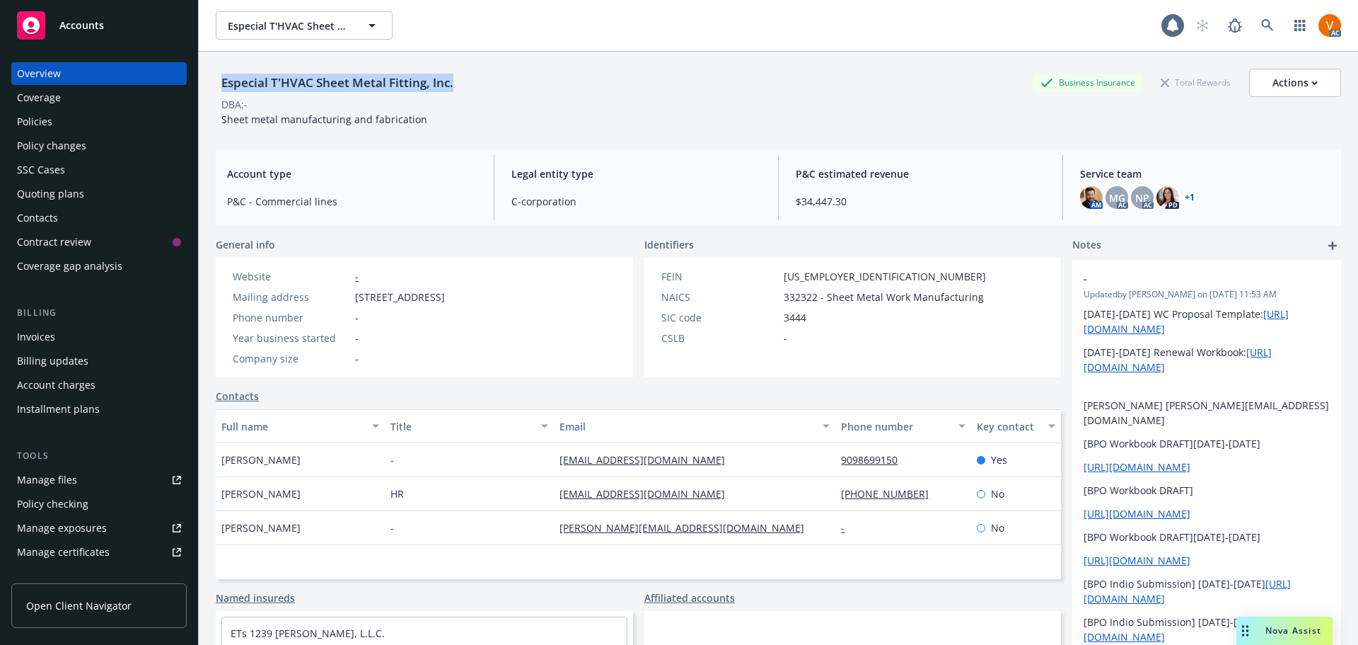
drag, startPoint x: 456, startPoint y: 77, endPoint x: 217, endPoint y: 70, distance: 239.2
click at [217, 74] on div "Especial T'HVAC Sheet Metal Fitting, Inc." at bounding box center [337, 83] width 243 height 18
click at [1085, 189] on img at bounding box center [1091, 197] width 23 height 23
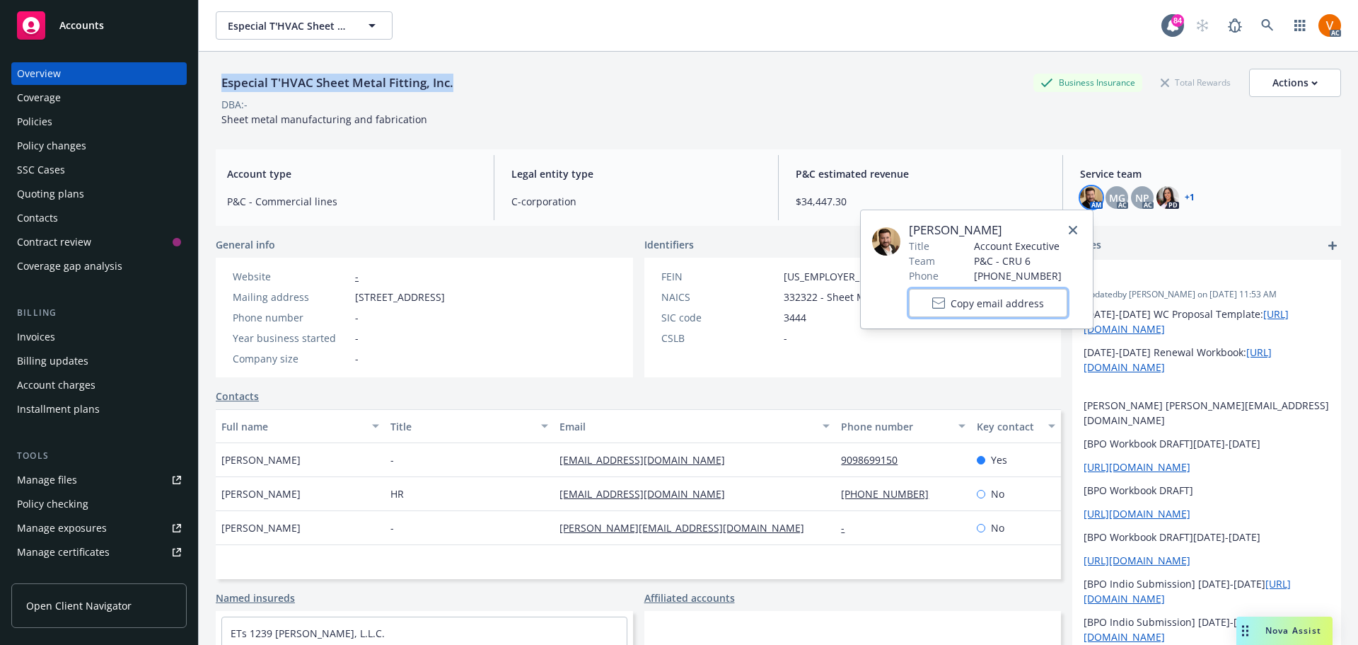
drag, startPoint x: 1040, startPoint y: 299, endPoint x: 1017, endPoint y: 286, distance: 26.0
click at [1039, 299] on button "Copy email address" at bounding box center [988, 303] width 158 height 28
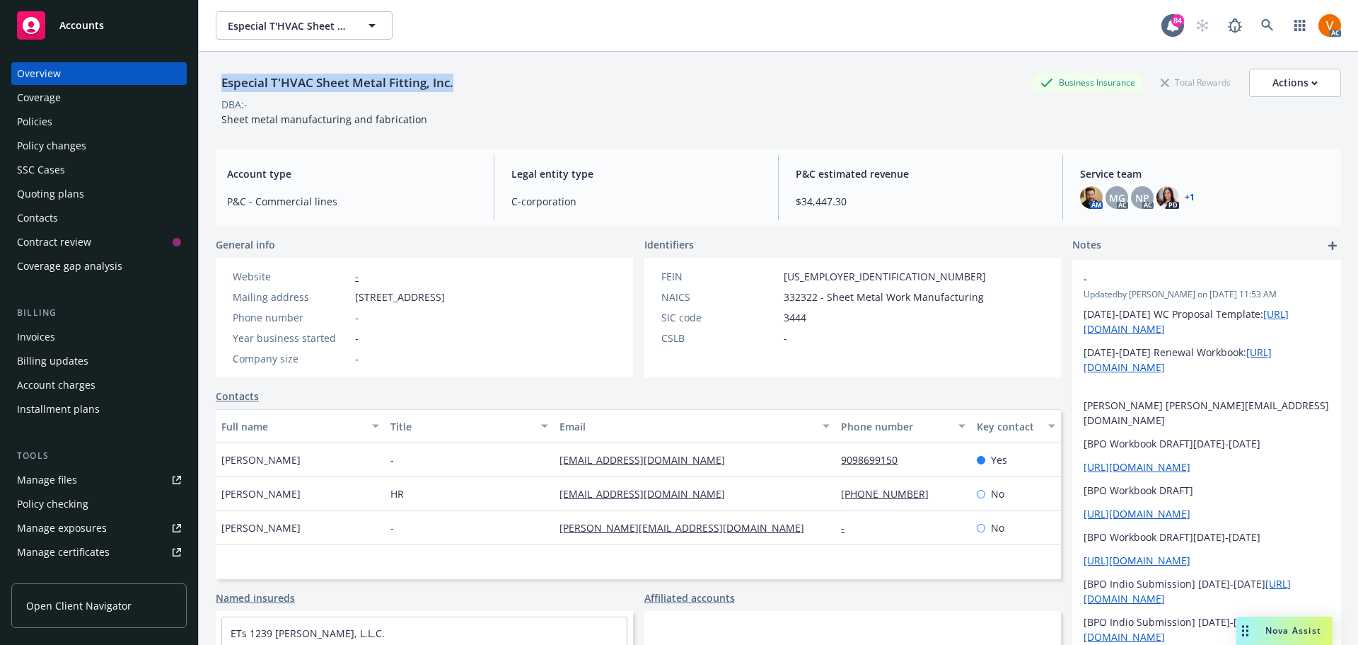
click at [1301, 641] on div "Nova Assist" at bounding box center [1285, 630] width 96 height 28
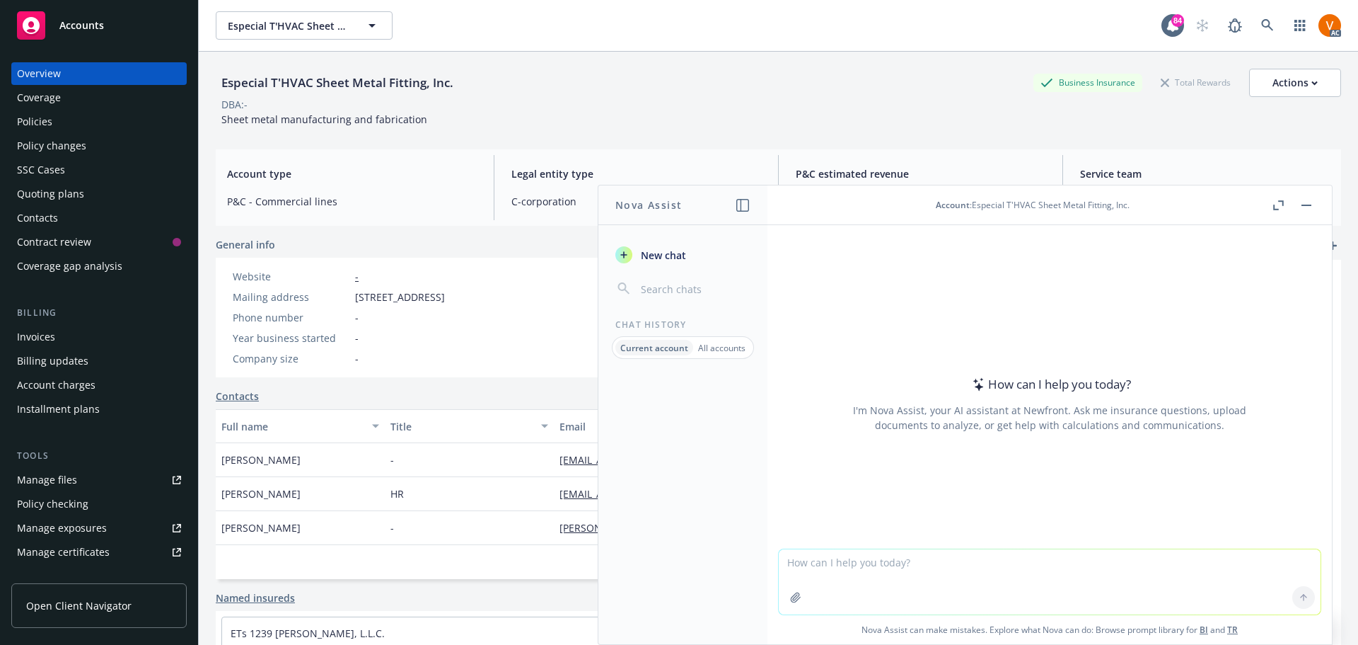
click at [964, 576] on textarea at bounding box center [1050, 581] width 542 height 65
paste textarea "Hi Team, Is there any documentation we can provide to the carrier informing the…"
type textarea "correct grammar: Hi Team, Is there any documentation we can provide to the carr…"
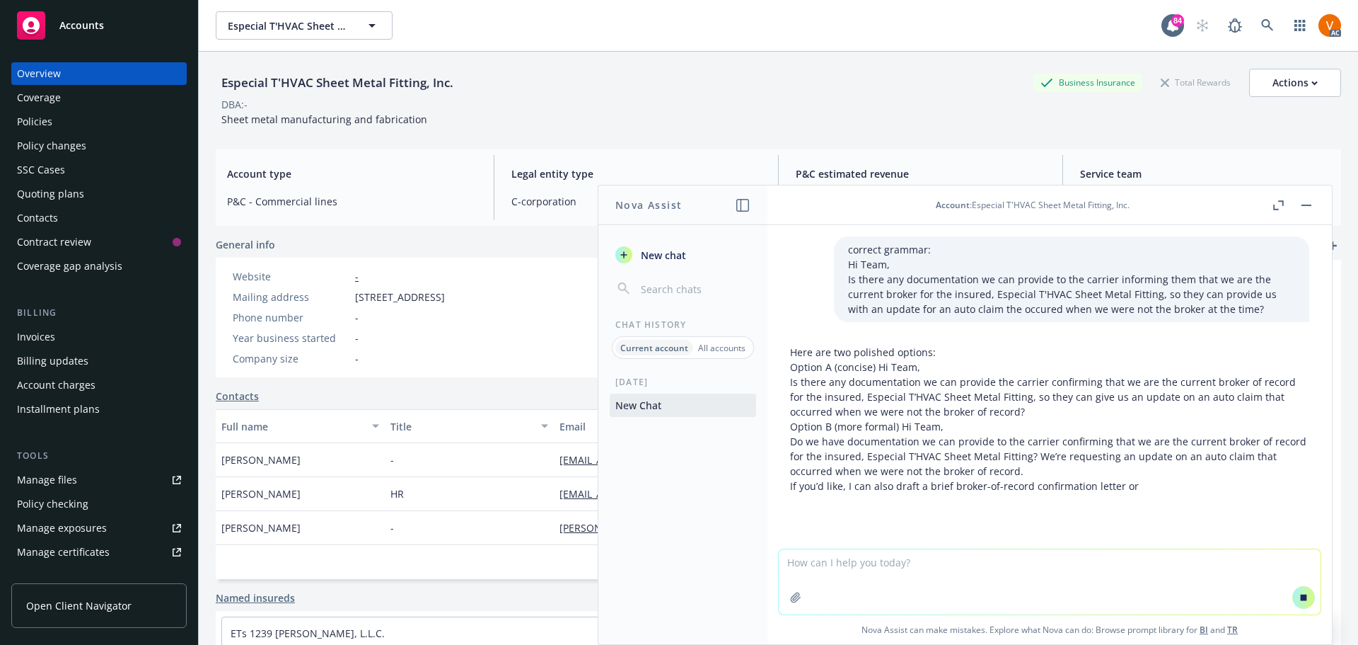
scroll to position [21, 0]
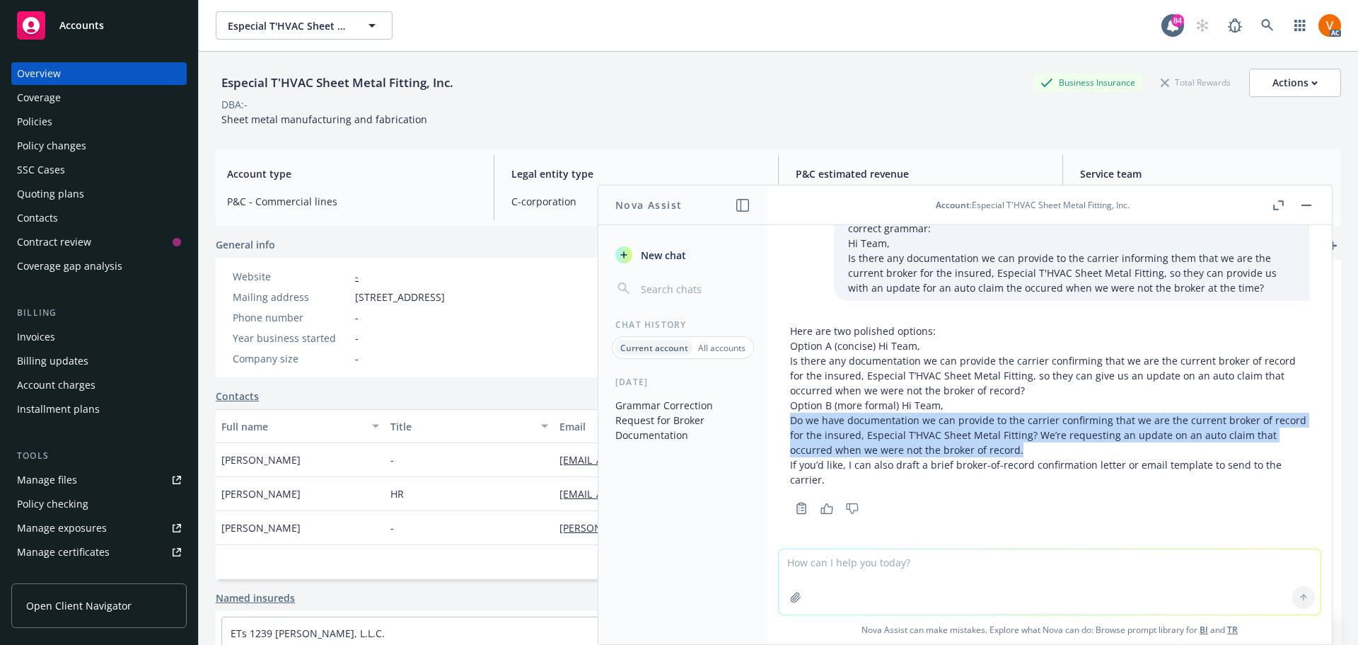
drag, startPoint x: 1024, startPoint y: 453, endPoint x: 790, endPoint y: 431, distance: 234.5
click at [790, 431] on p "Do we have documentation we can provide to the carrier confirming that we are t…" at bounding box center [1049, 434] width 519 height 45
copy p "Do we have documentation we can provide to the carrier confirming that we are t…"
